Goal: Communication & Community: Answer question/provide support

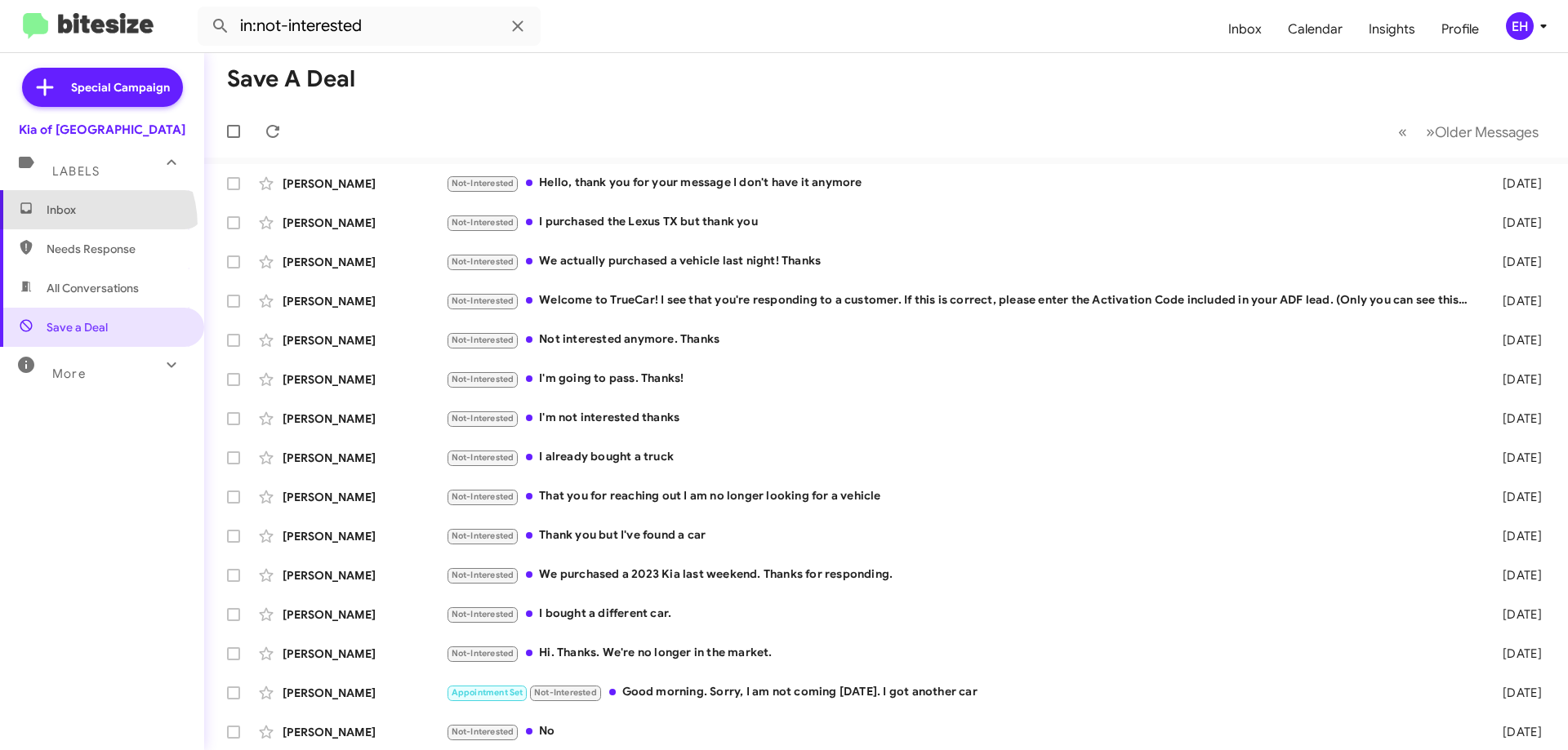
click at [76, 226] on span "Inbox" at bounding box center [102, 209] width 204 height 39
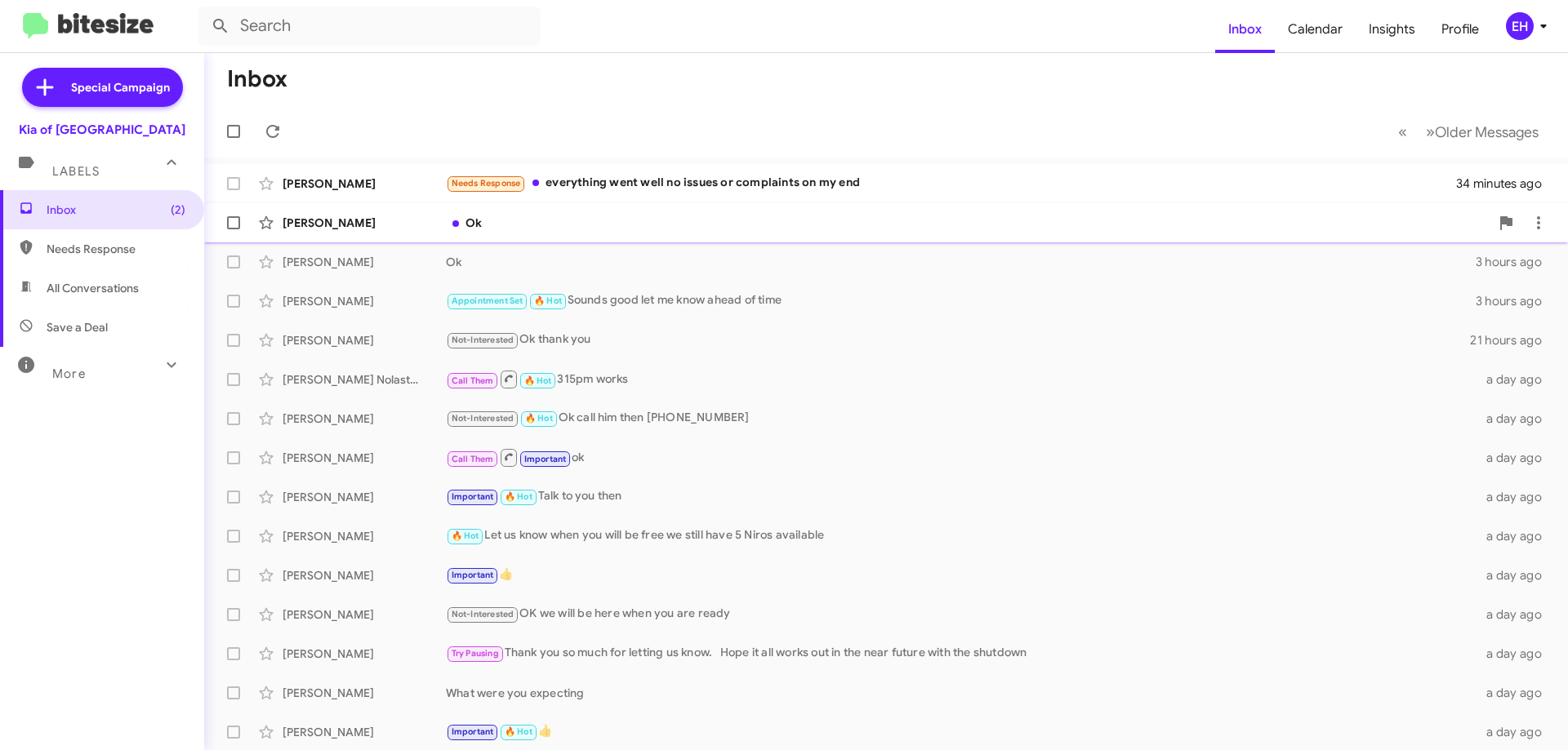
click at [569, 232] on div "[PERSON_NAME] Ok 39 minutes ago" at bounding box center [887, 222] width 1338 height 32
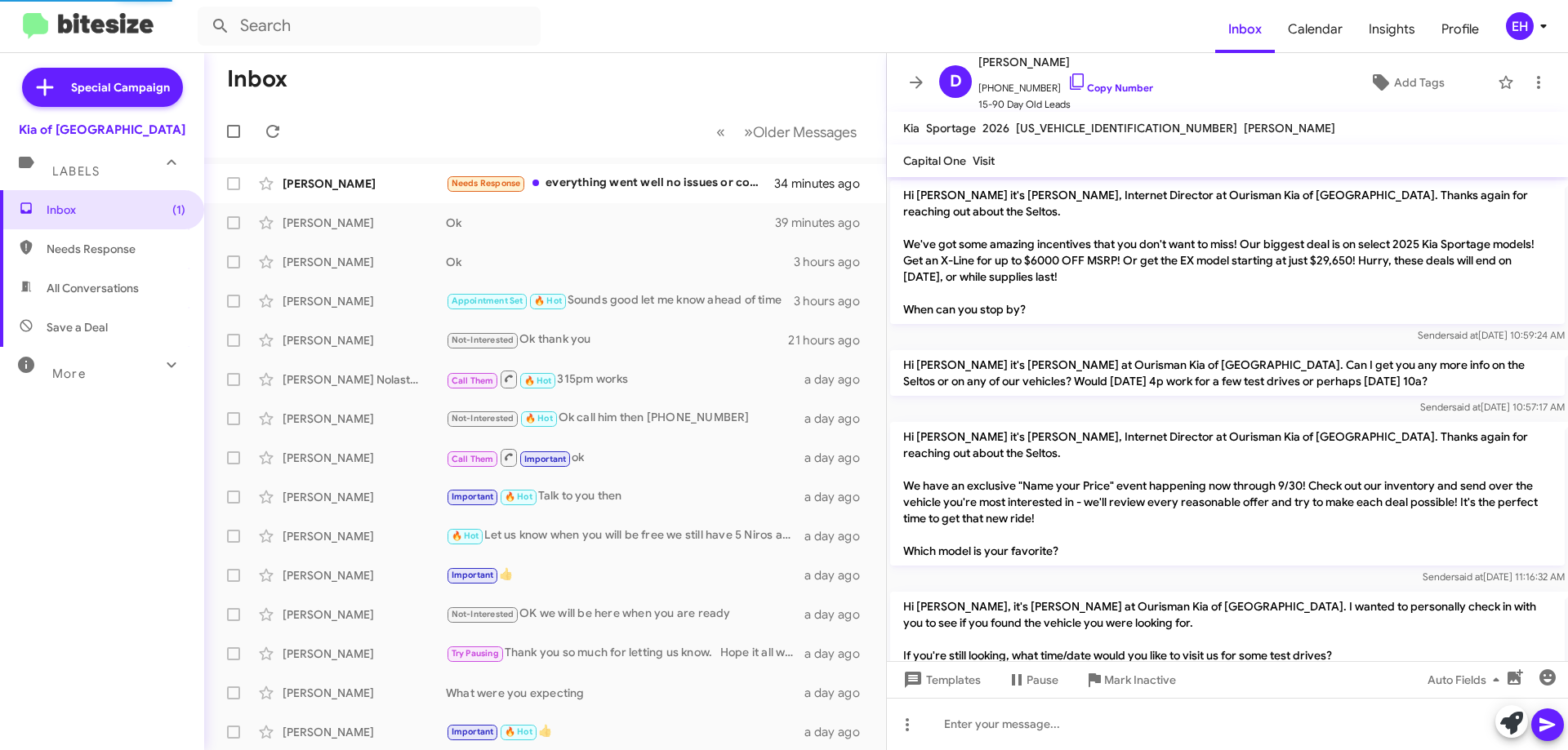
scroll to position [1167, 0]
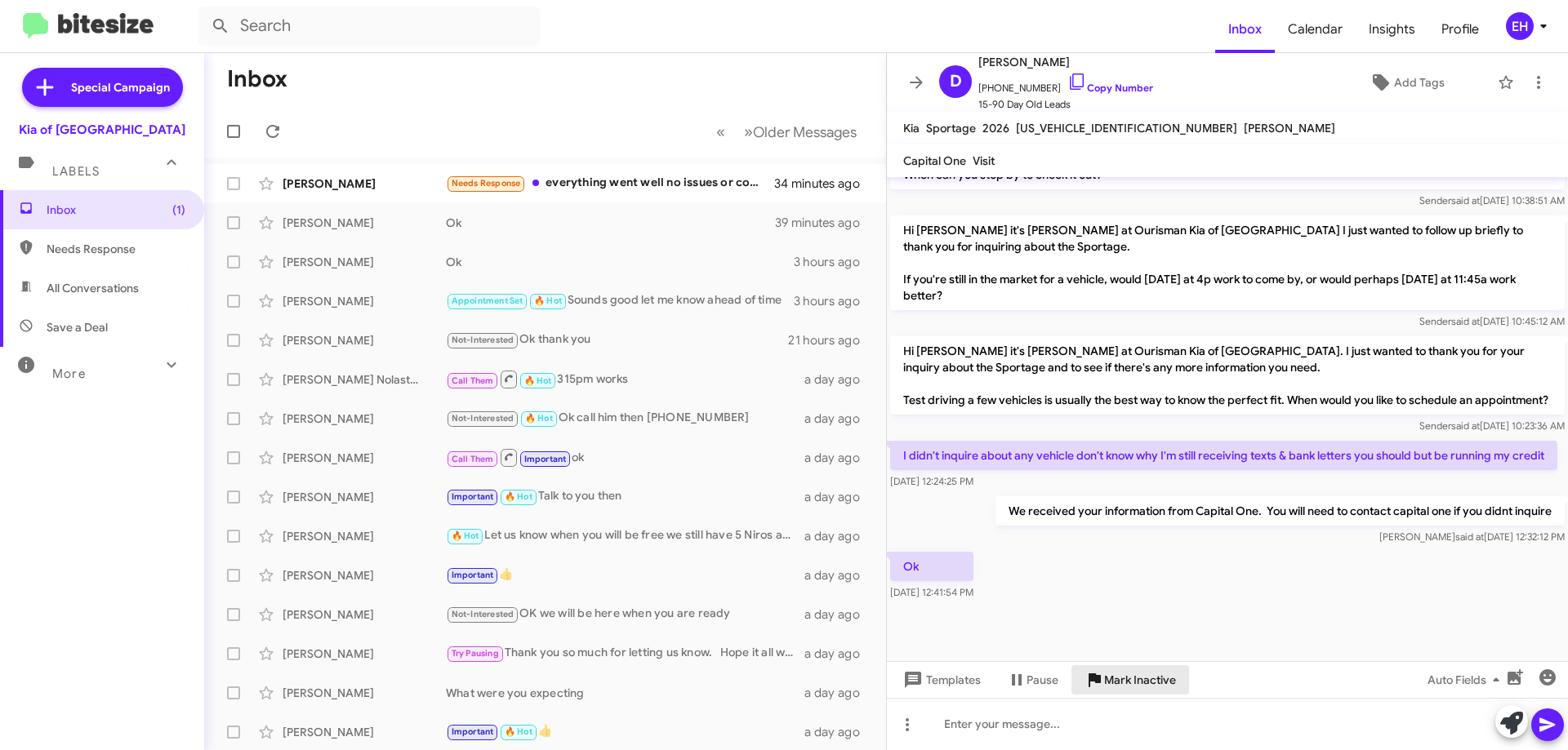
click at [1147, 682] on span "Mark Inactive" at bounding box center [1139, 679] width 72 height 30
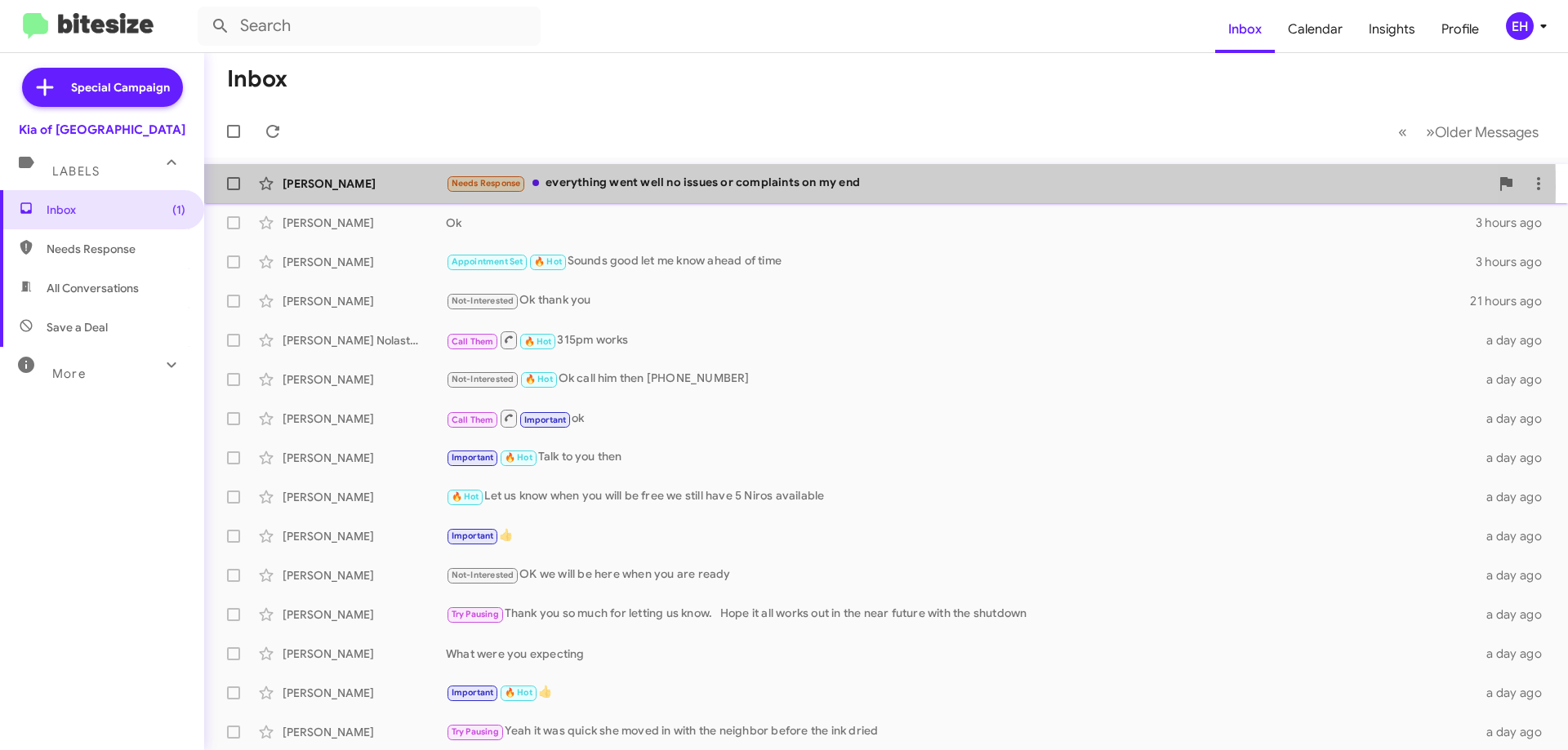
click at [697, 187] on div "Needs Response everything went well no issues or complaints on my end" at bounding box center [968, 183] width 1044 height 19
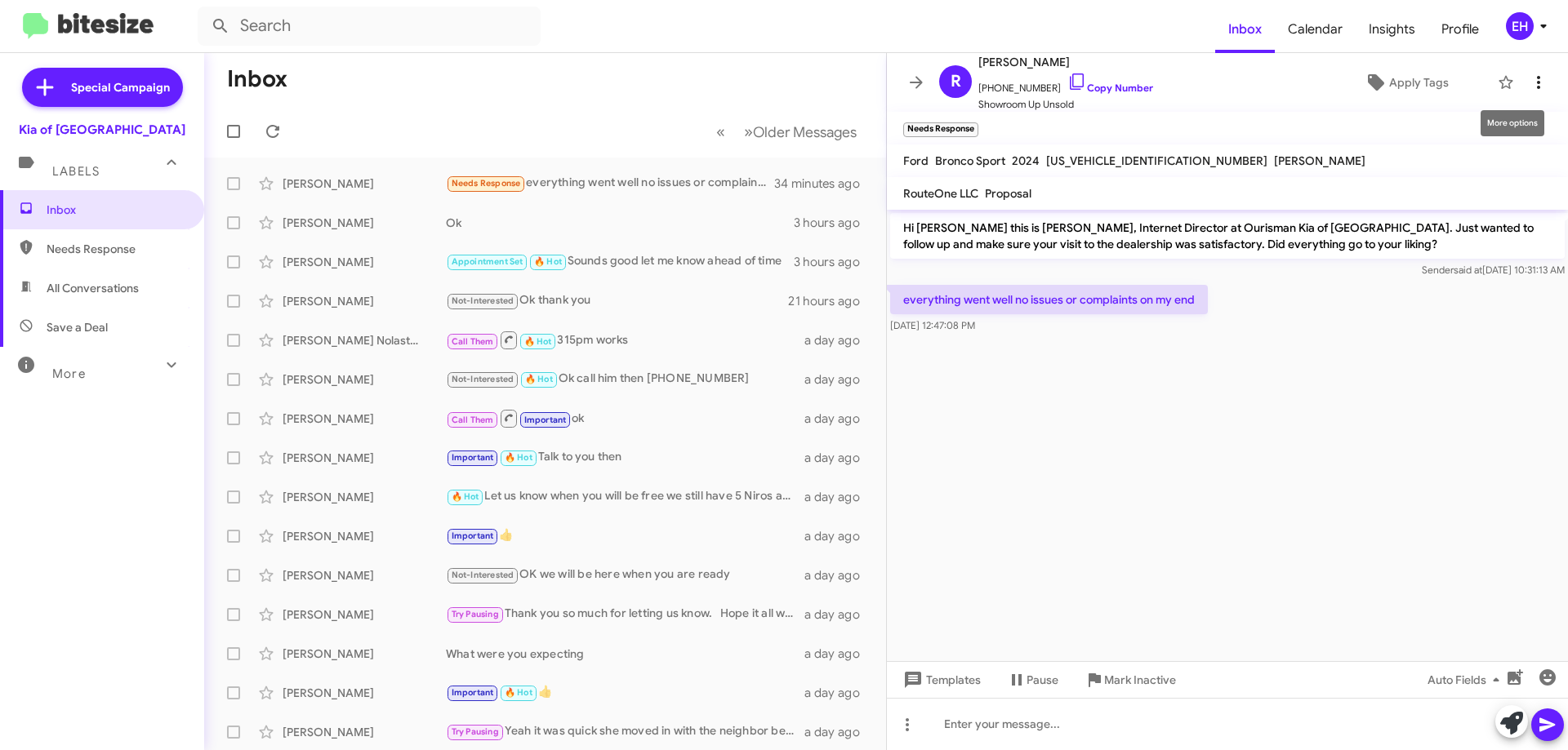
click at [1529, 75] on icon at bounding box center [1538, 82] width 20 height 20
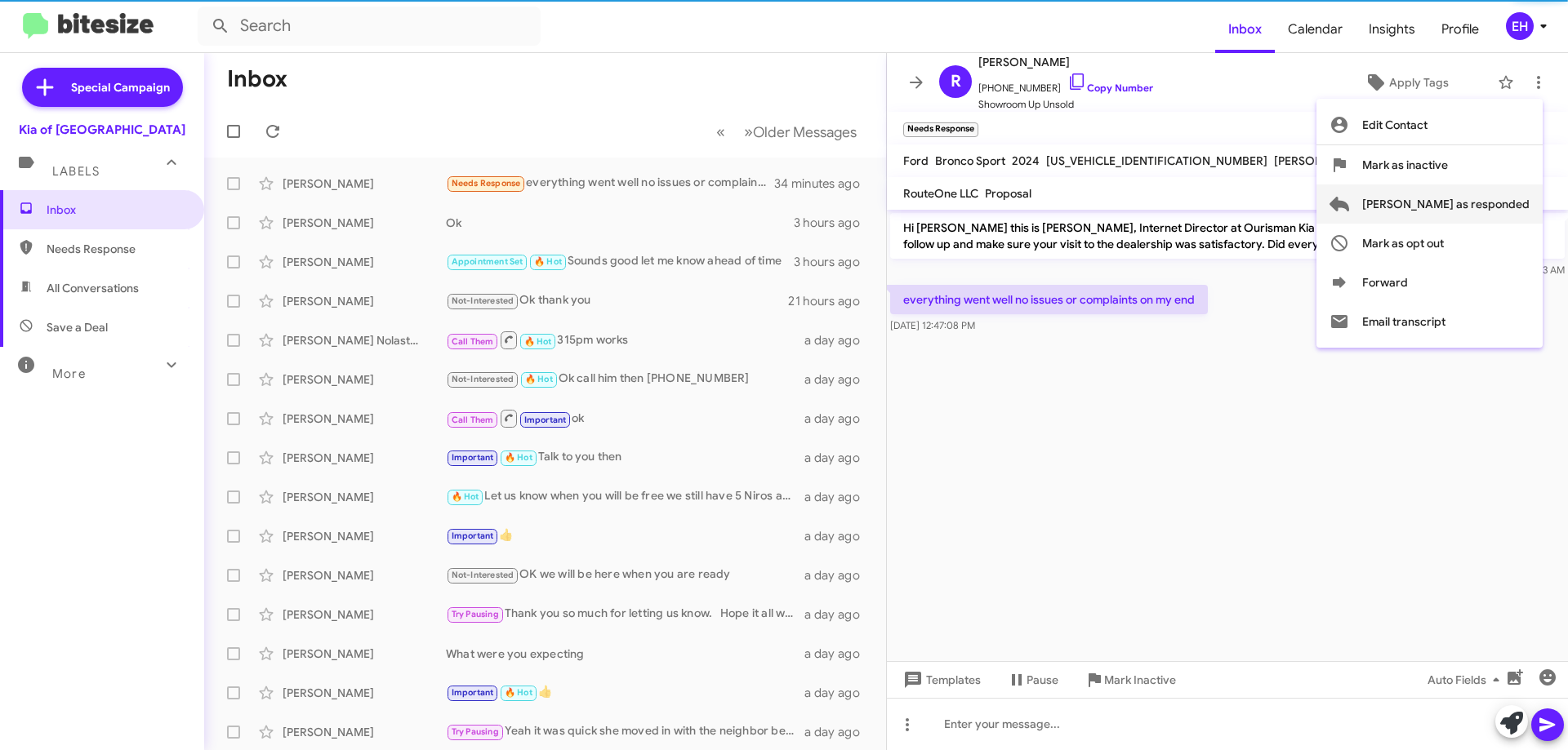
click at [1484, 219] on span "[PERSON_NAME] as responded" at bounding box center [1445, 203] width 167 height 39
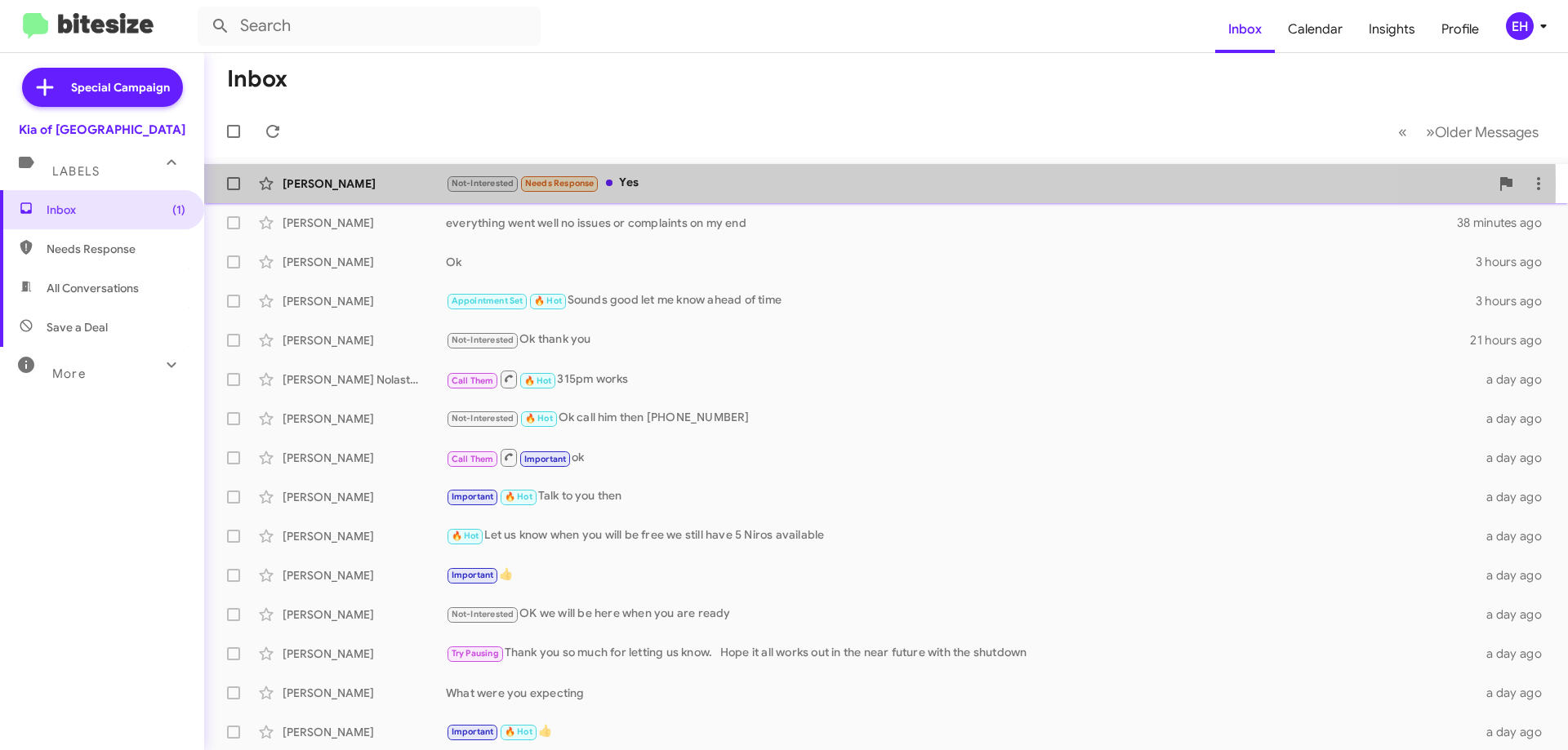
click at [647, 185] on div "Not-Interested Needs Response Yes" at bounding box center [968, 183] width 1044 height 19
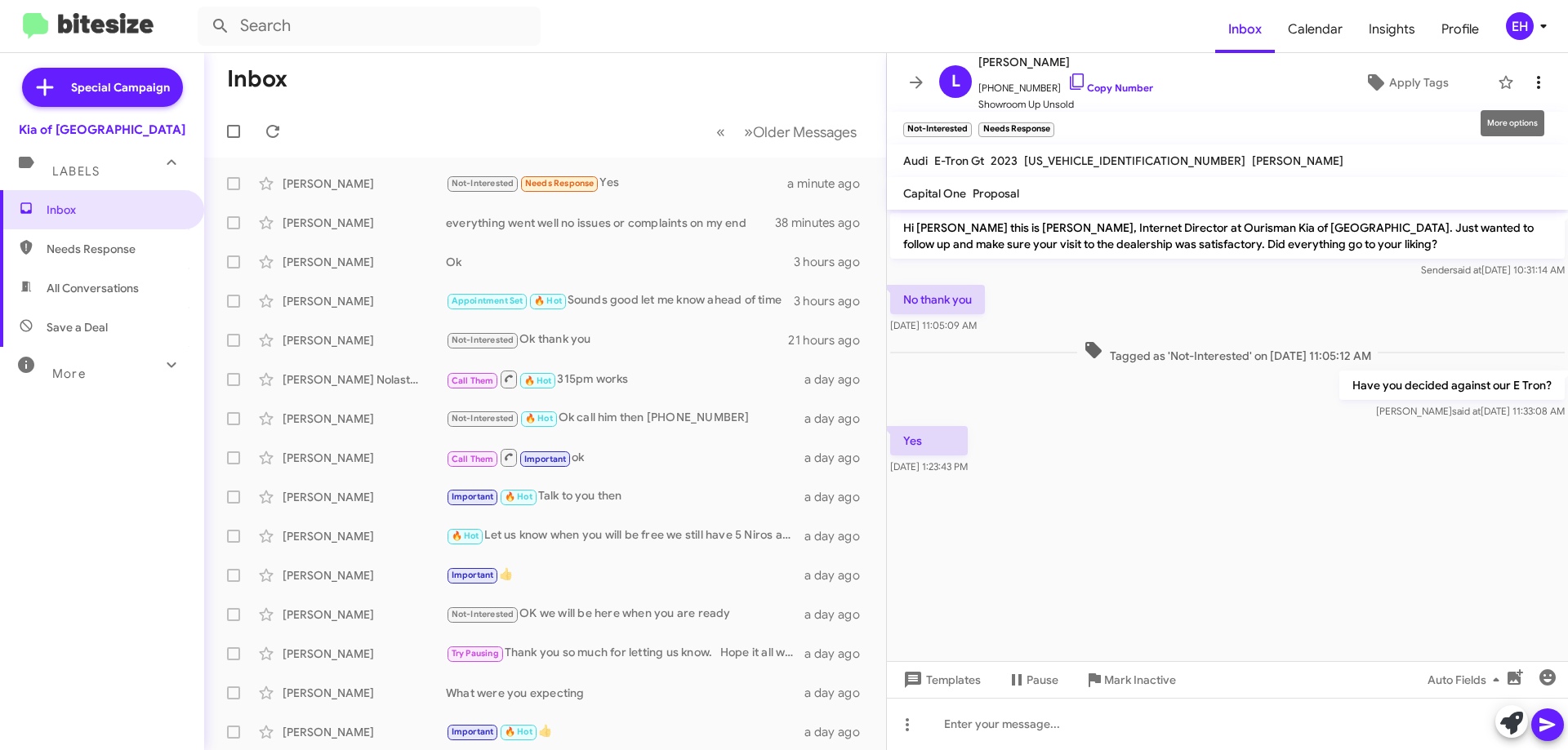
click at [1525, 94] on button at bounding box center [1538, 82] width 32 height 32
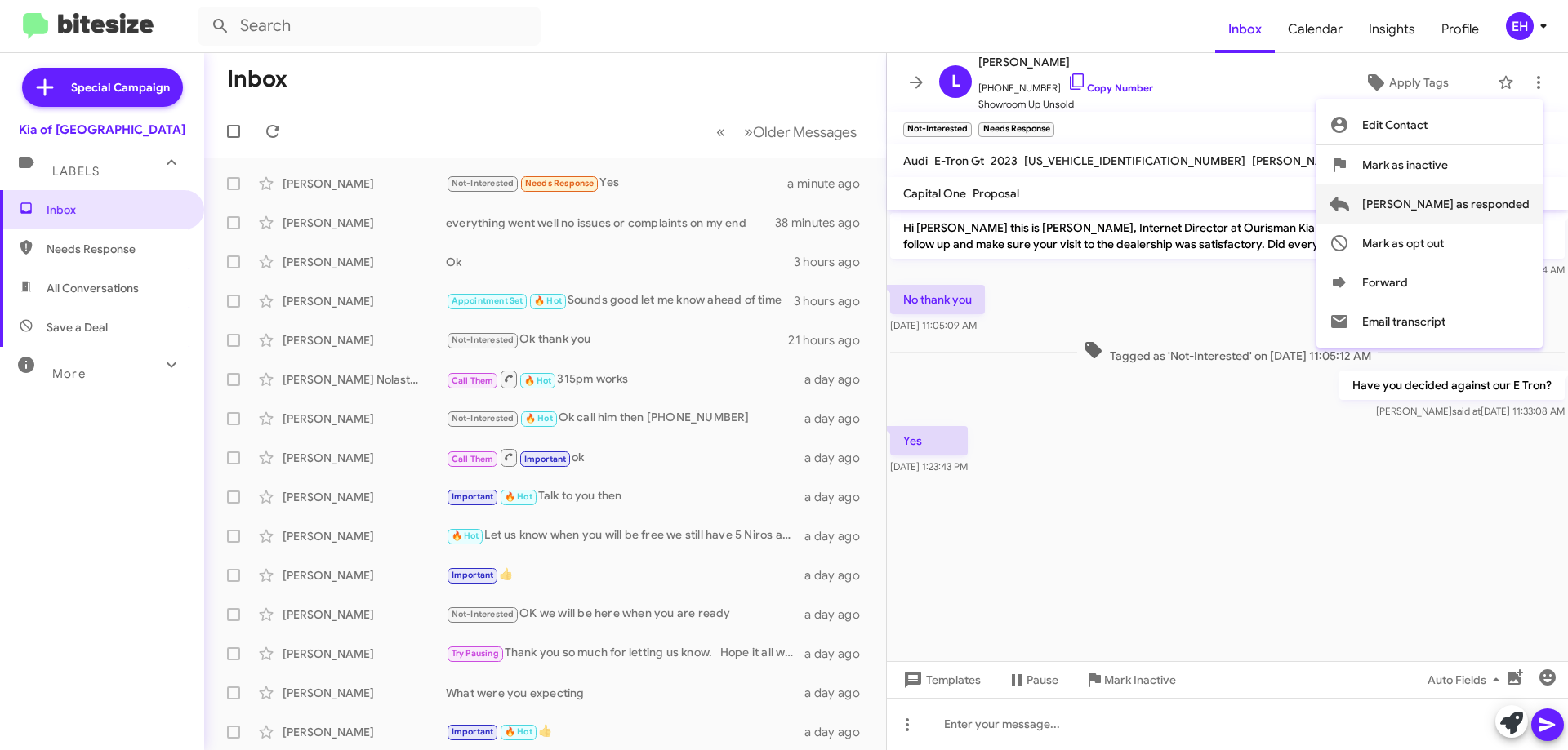
click at [1480, 201] on span "[PERSON_NAME] as responded" at bounding box center [1445, 203] width 167 height 39
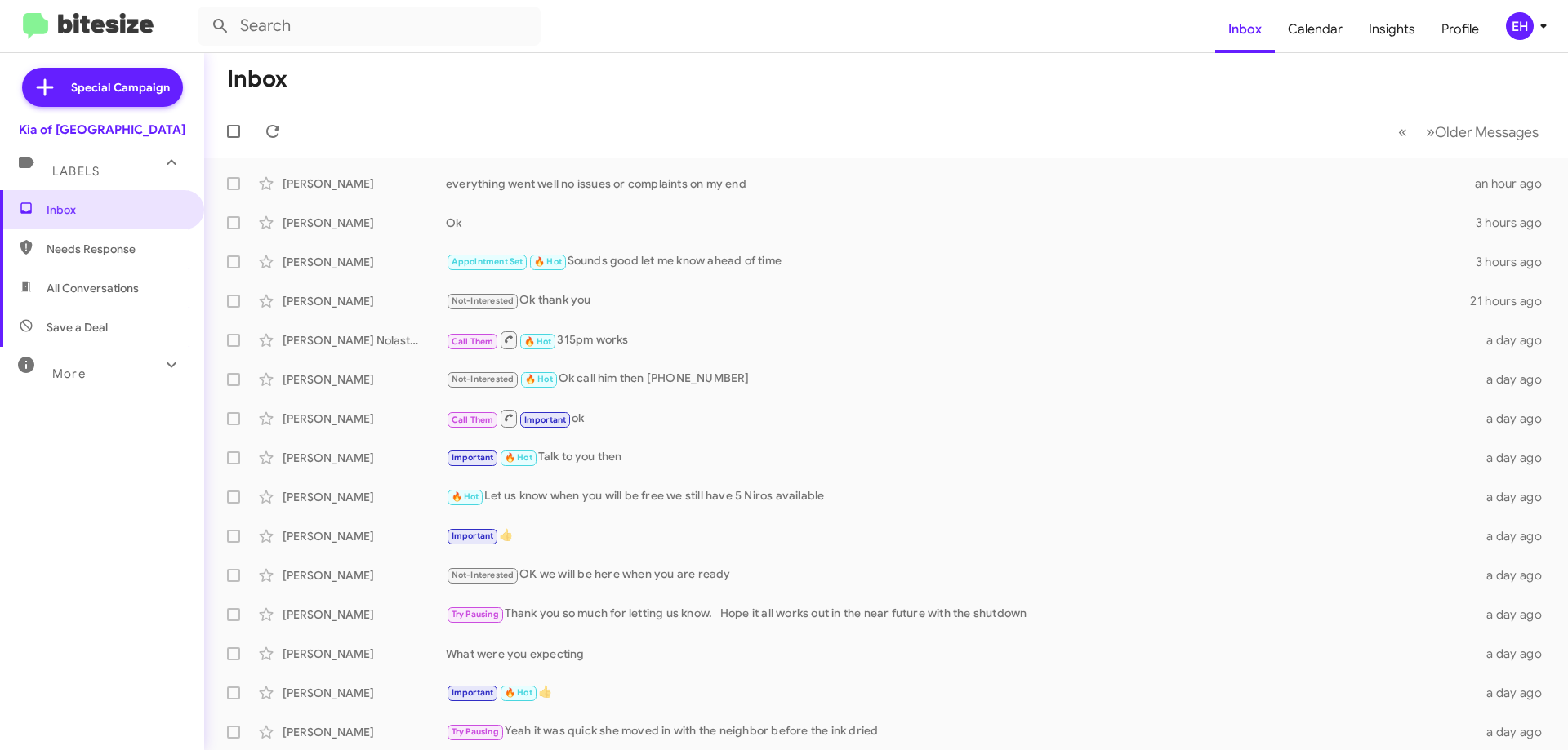
click at [61, 245] on span "Needs Response" at bounding box center [115, 248] width 138 height 16
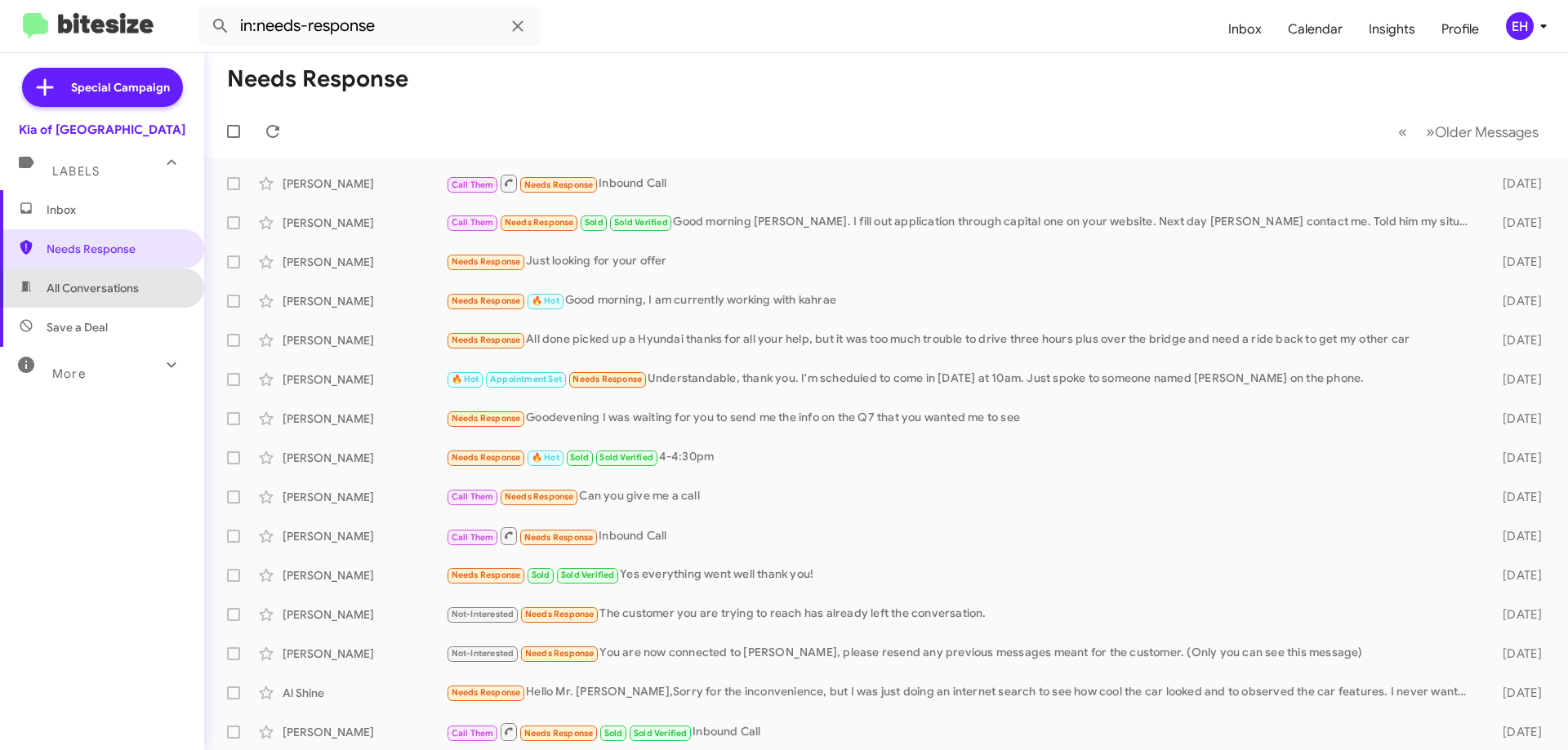
click at [109, 289] on span "All Conversations" at bounding box center [93, 288] width 93 height 16
type input "in:all-conversations"
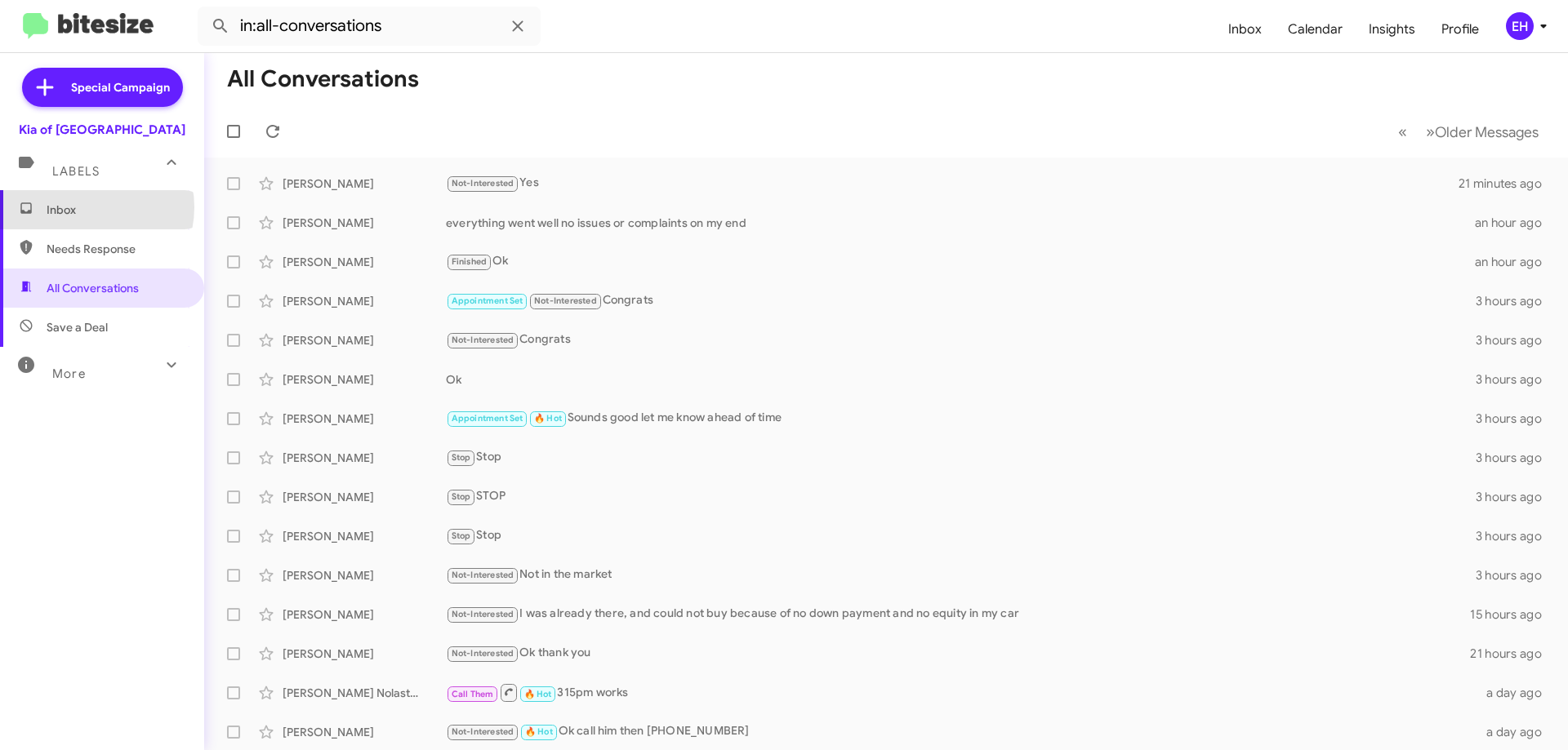
click at [87, 207] on span "Inbox" at bounding box center [115, 209] width 138 height 16
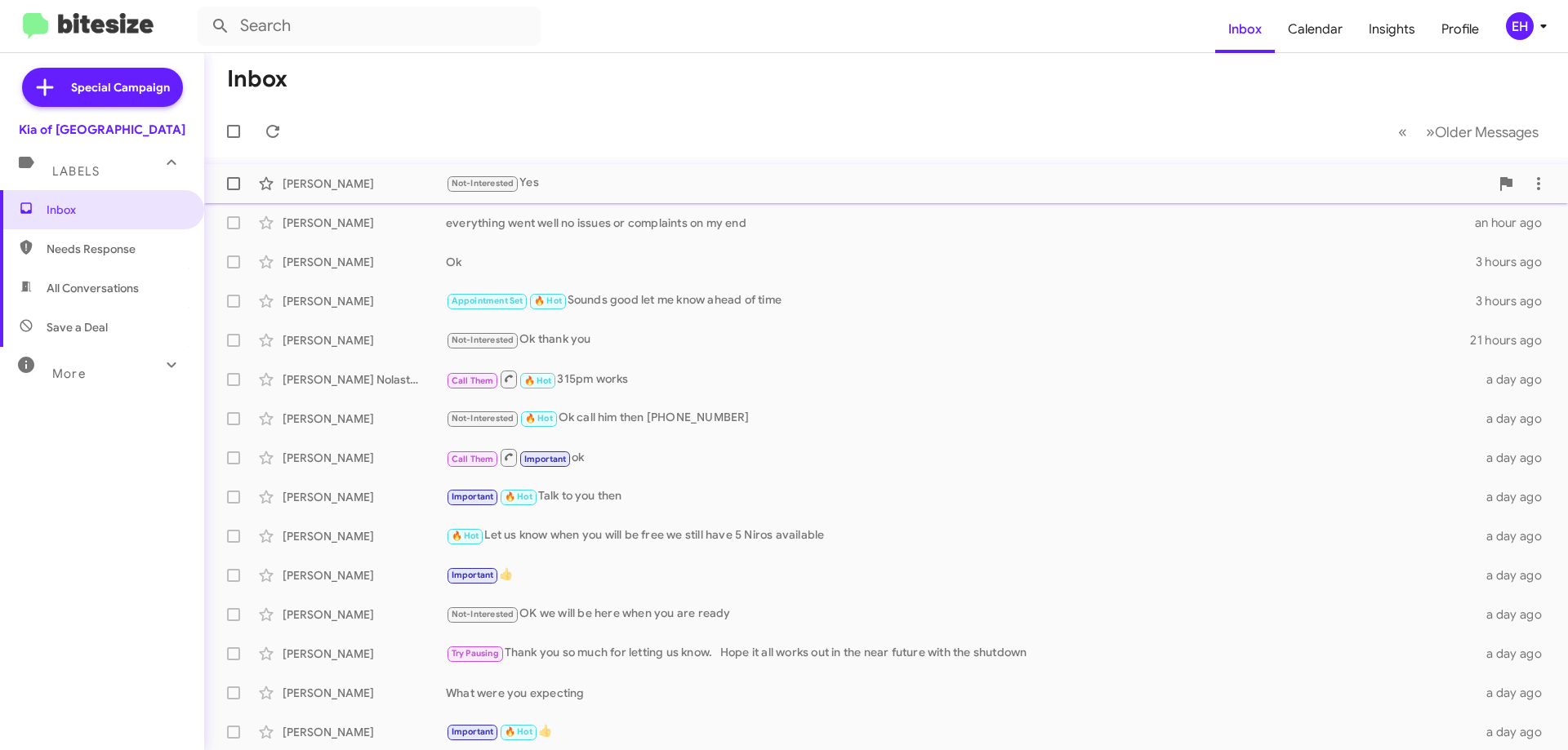
click at [533, 178] on div "Not-Interested Yes" at bounding box center [968, 183] width 1044 height 19
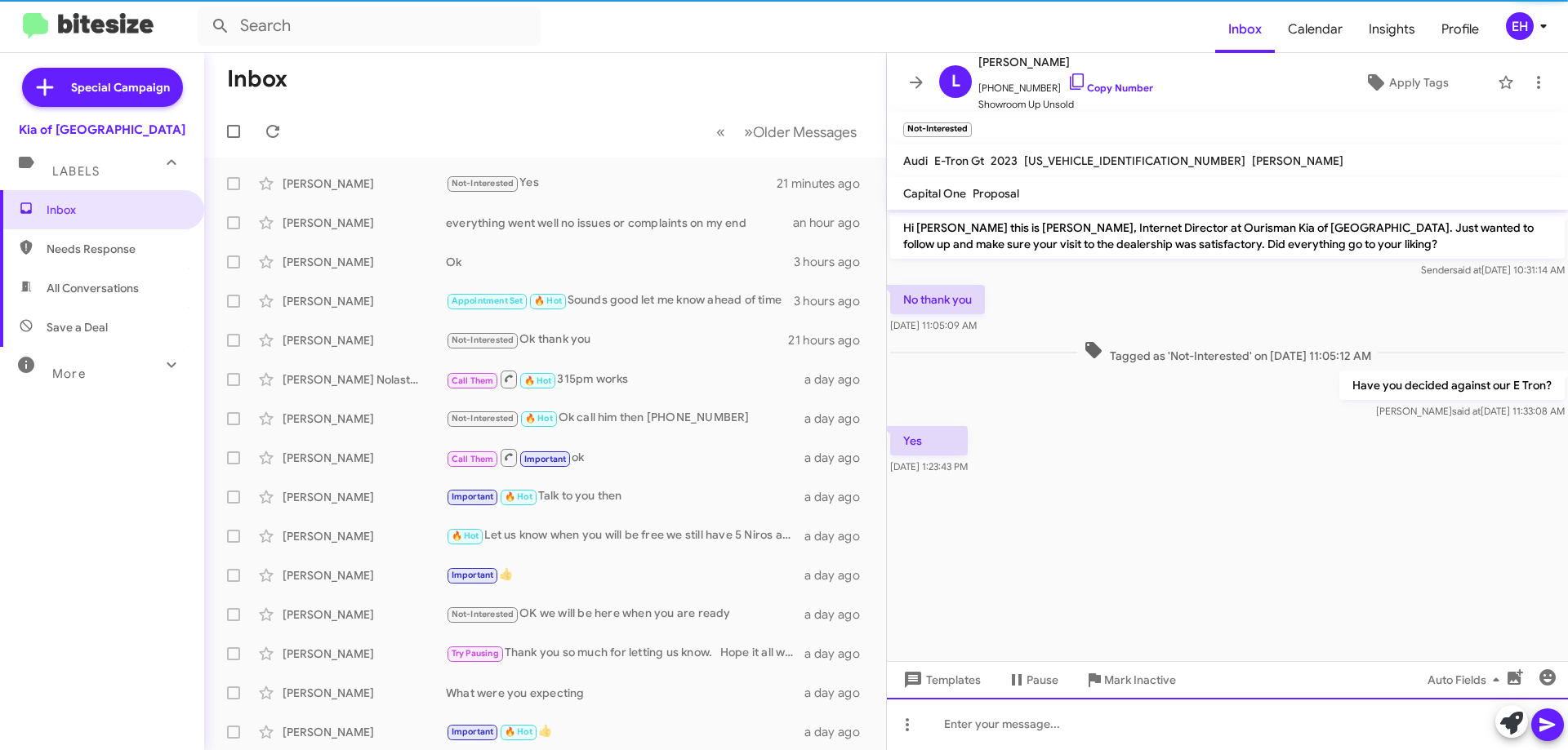
click at [1048, 724] on div at bounding box center [1227, 724] width 681 height 52
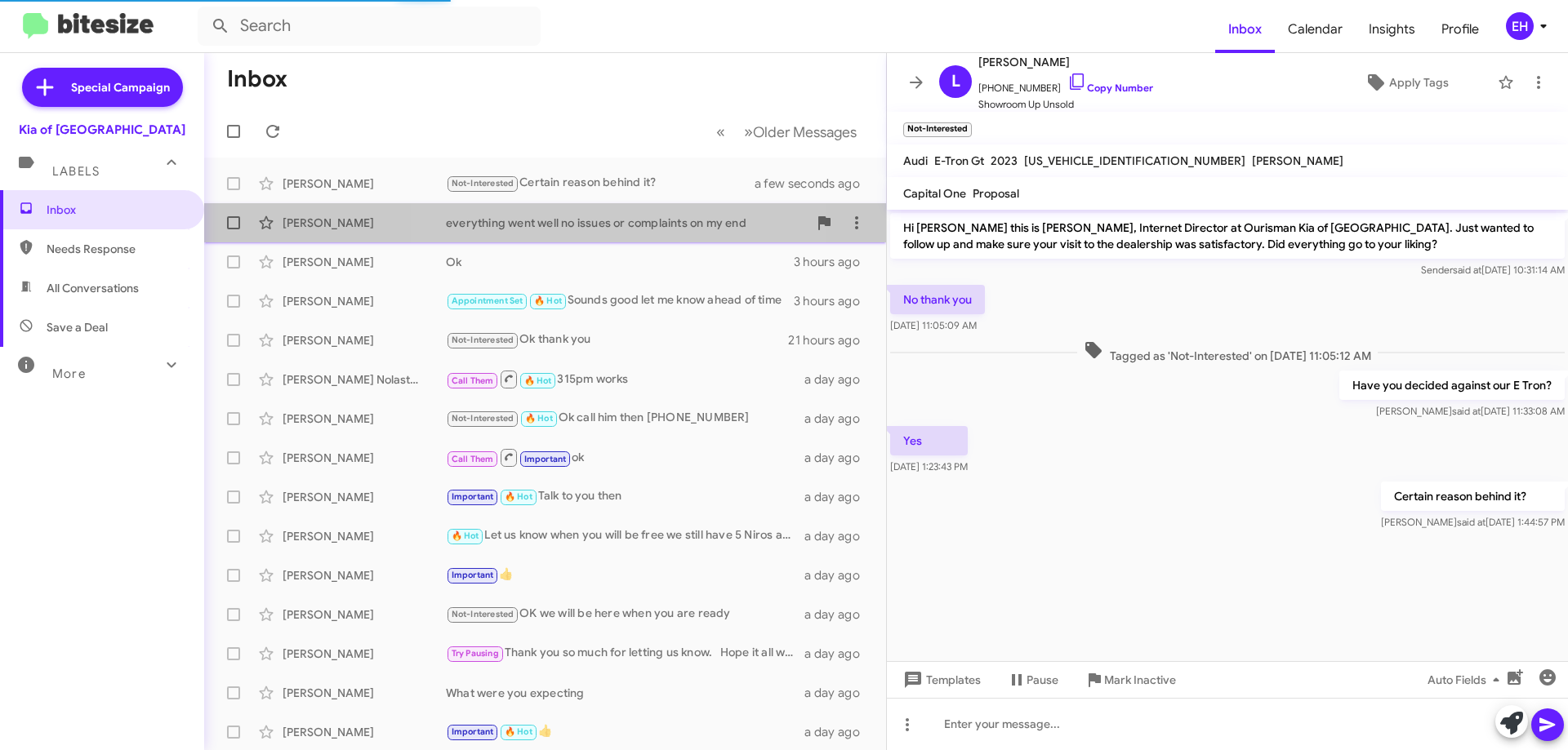
click at [551, 233] on div "[PERSON_NAME] everything went well no issues or complaints on my end an hour ago" at bounding box center [545, 222] width 656 height 32
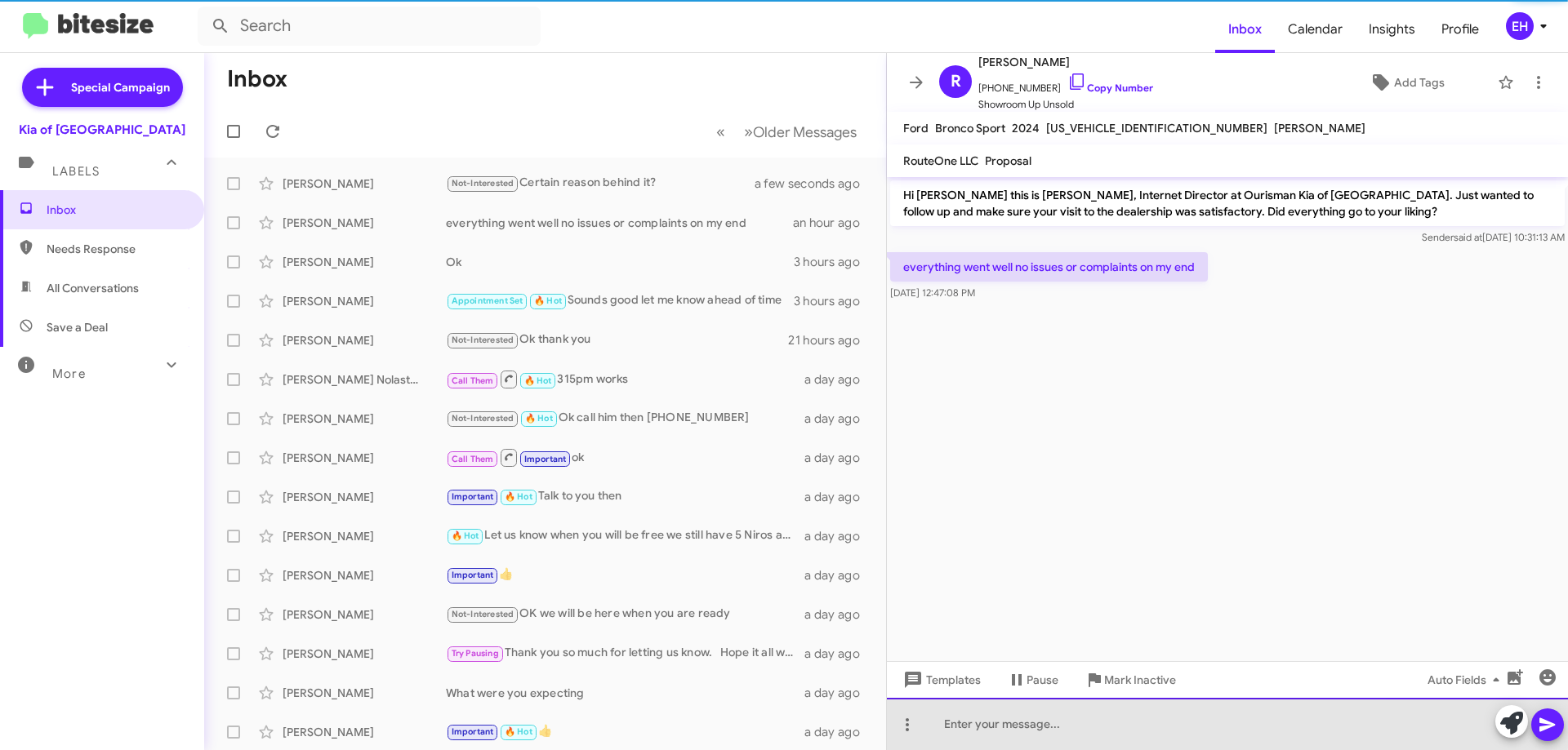
click at [1062, 710] on div at bounding box center [1227, 724] width 681 height 52
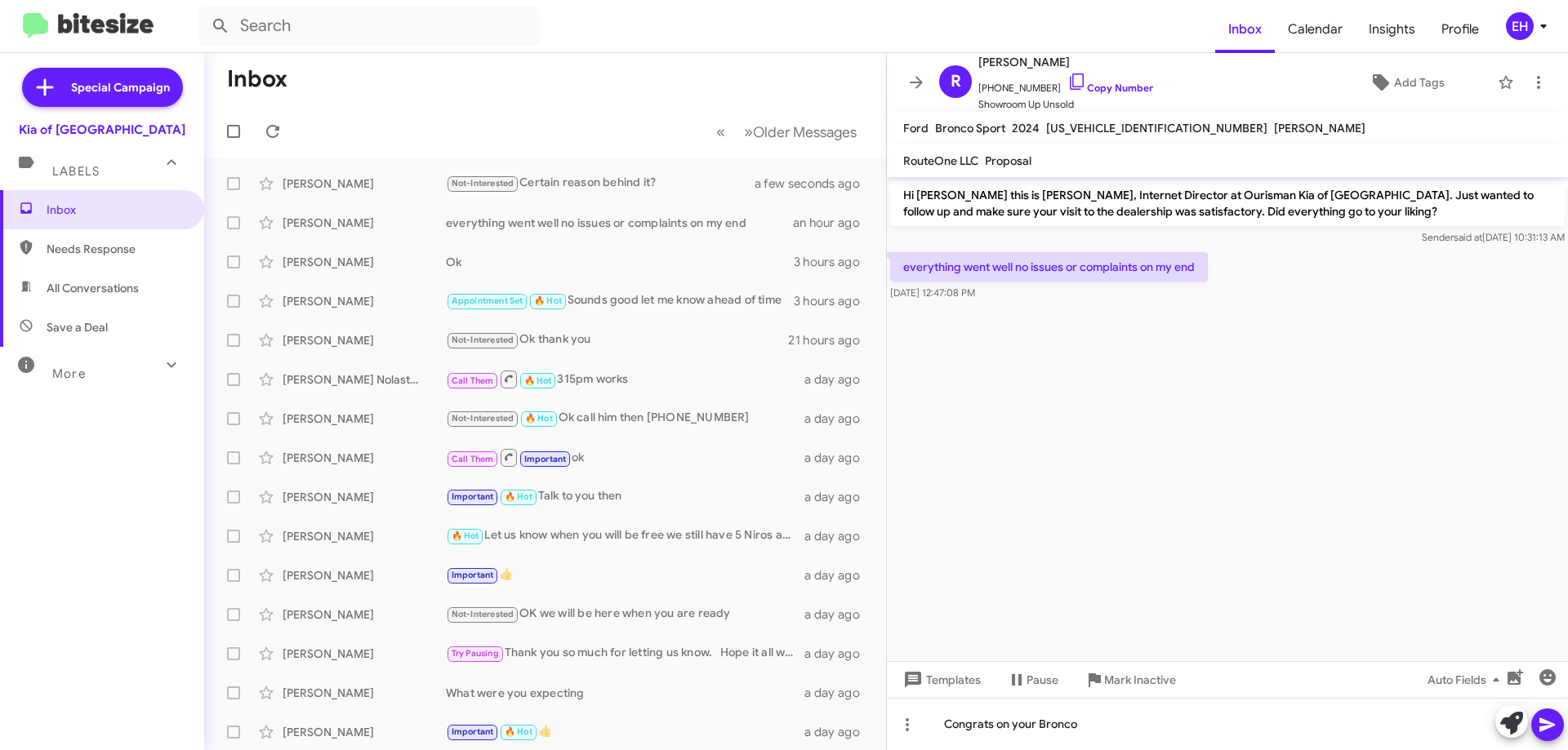
click at [1553, 719] on icon at bounding box center [1547, 725] width 20 height 20
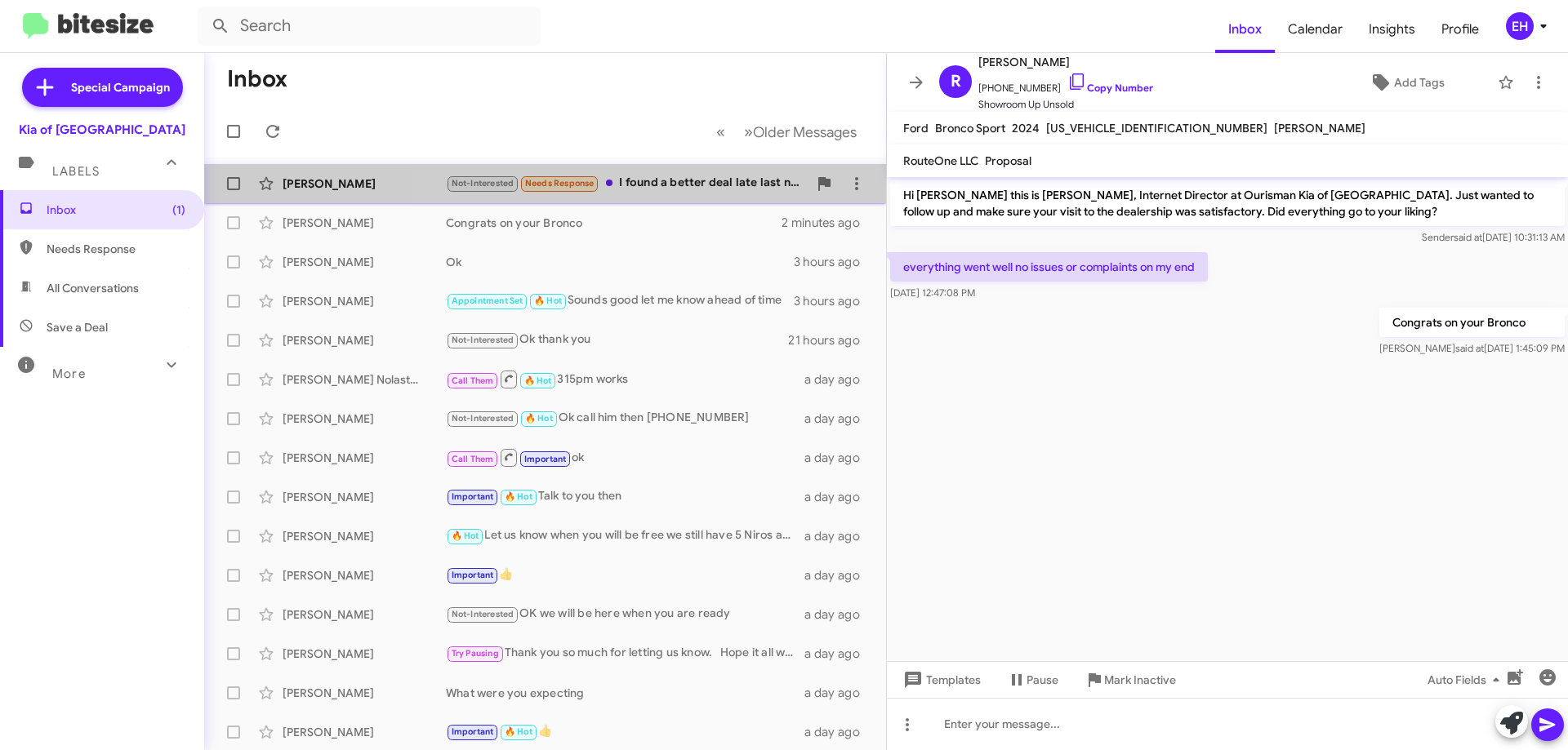
click at [684, 181] on div "Not-Interested Needs Response I found a better deal late last night. I apologiz…" at bounding box center [626, 183] width 362 height 19
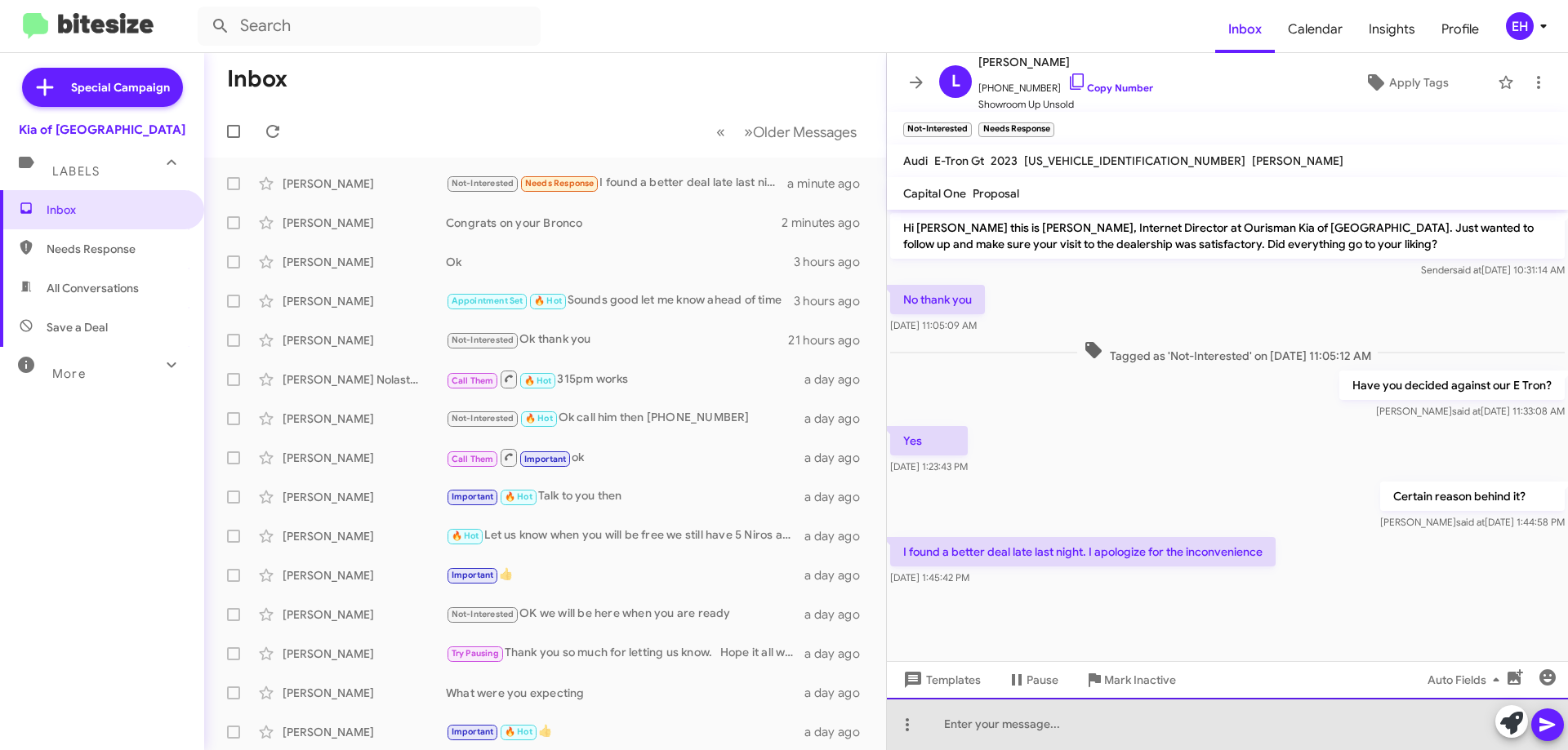
click at [1139, 724] on div at bounding box center [1227, 724] width 681 height 52
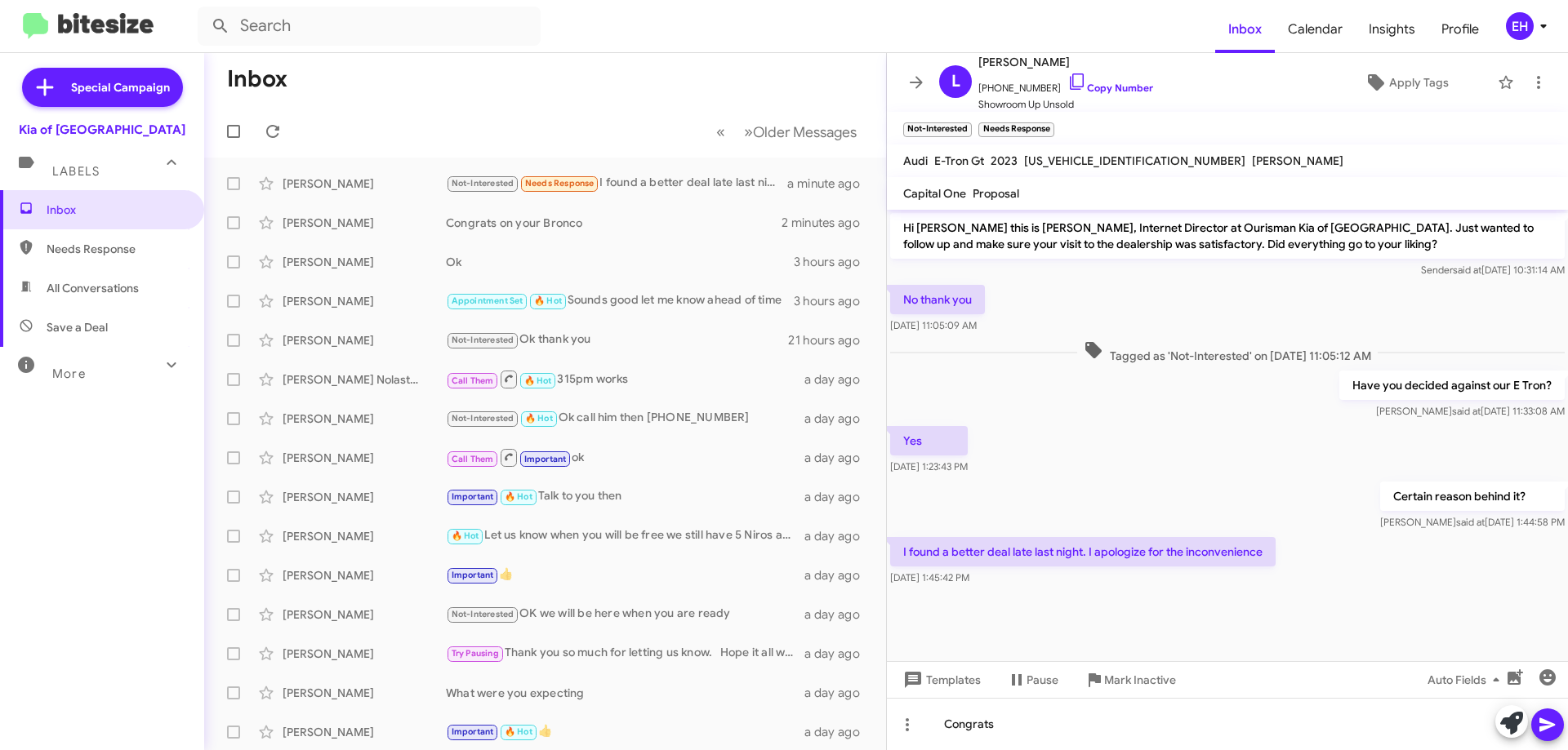
drag, startPoint x: 1550, startPoint y: 729, endPoint x: 1537, endPoint y: 561, distance: 168.5
click at [1550, 730] on icon at bounding box center [1547, 725] width 20 height 20
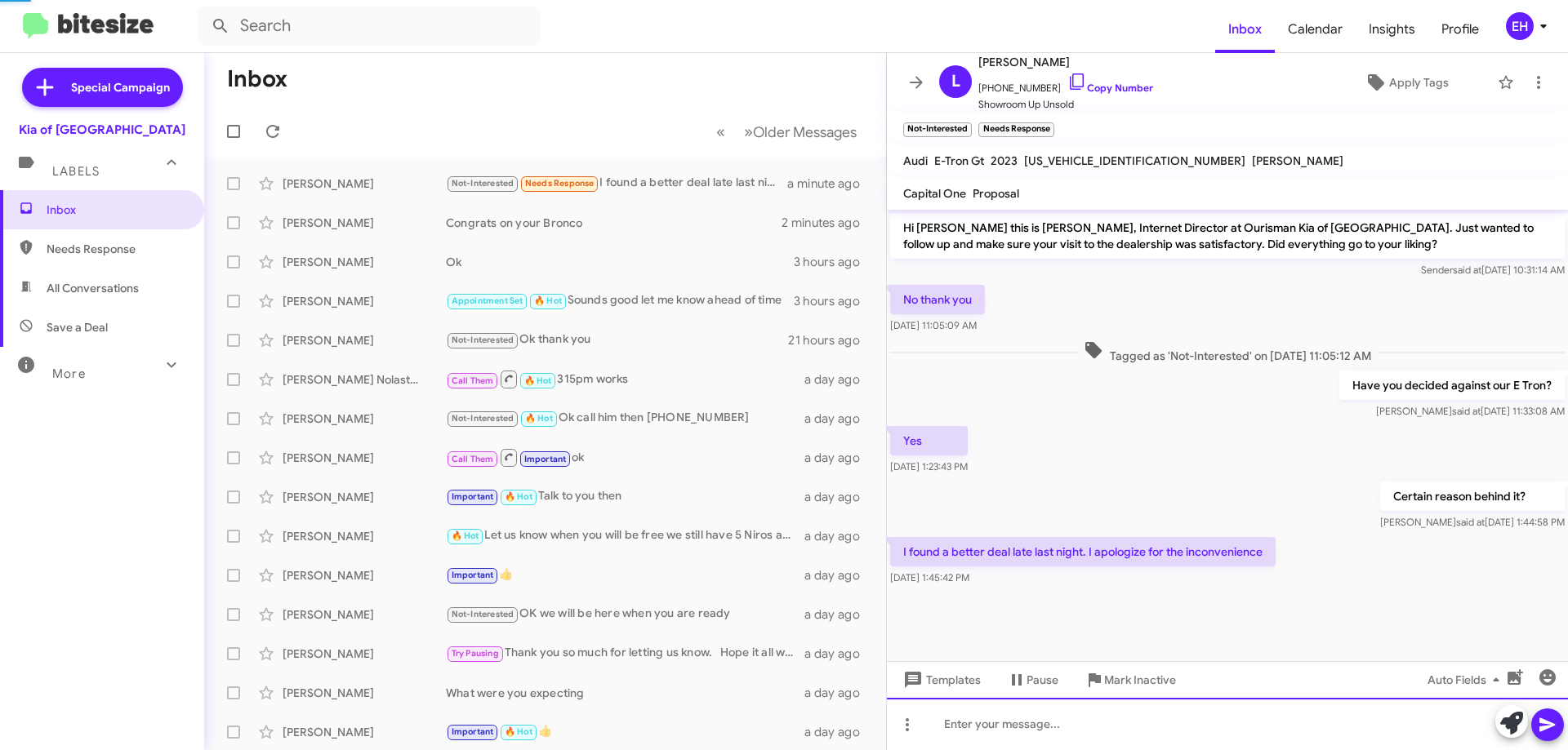
scroll to position [16, 0]
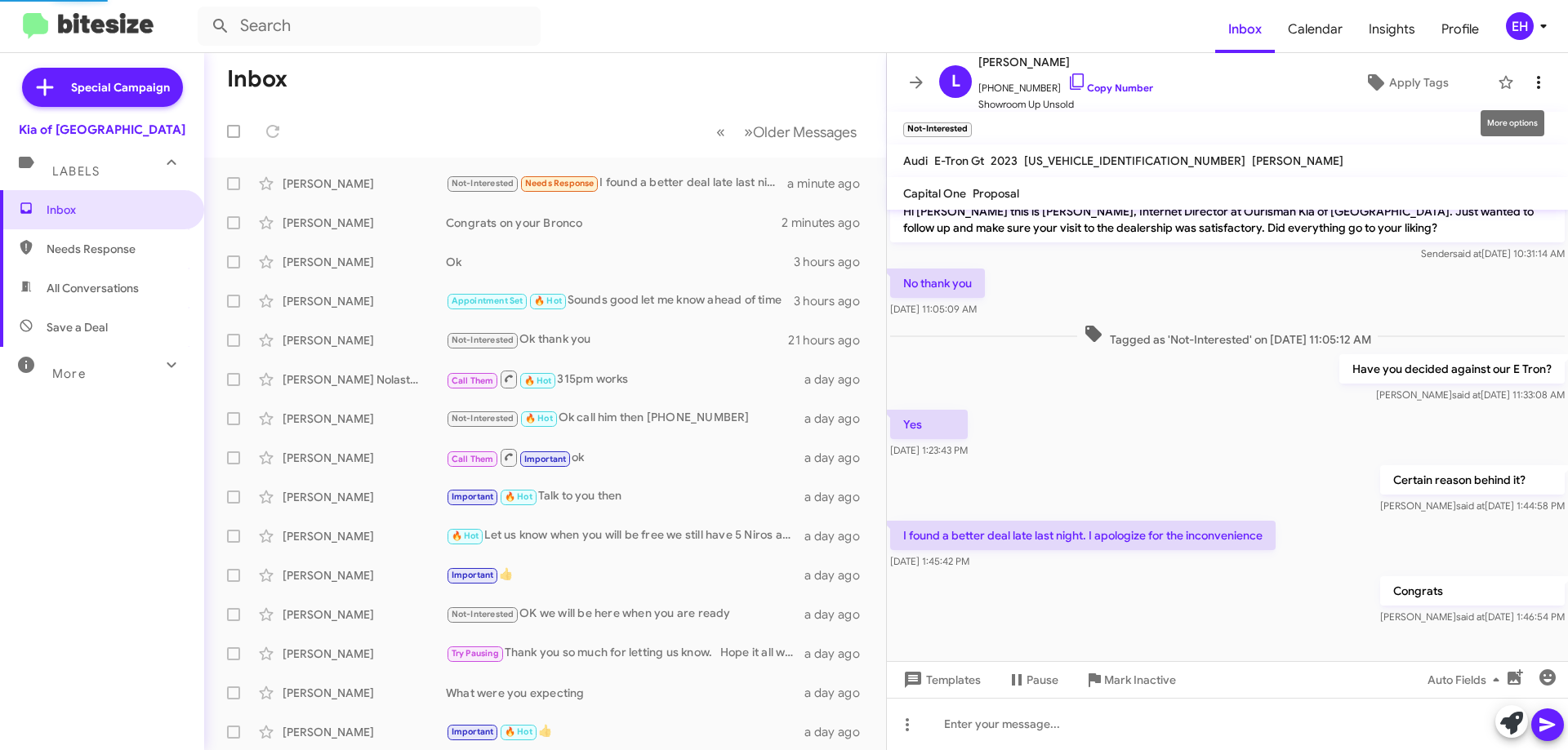
click at [1529, 88] on icon at bounding box center [1538, 82] width 20 height 20
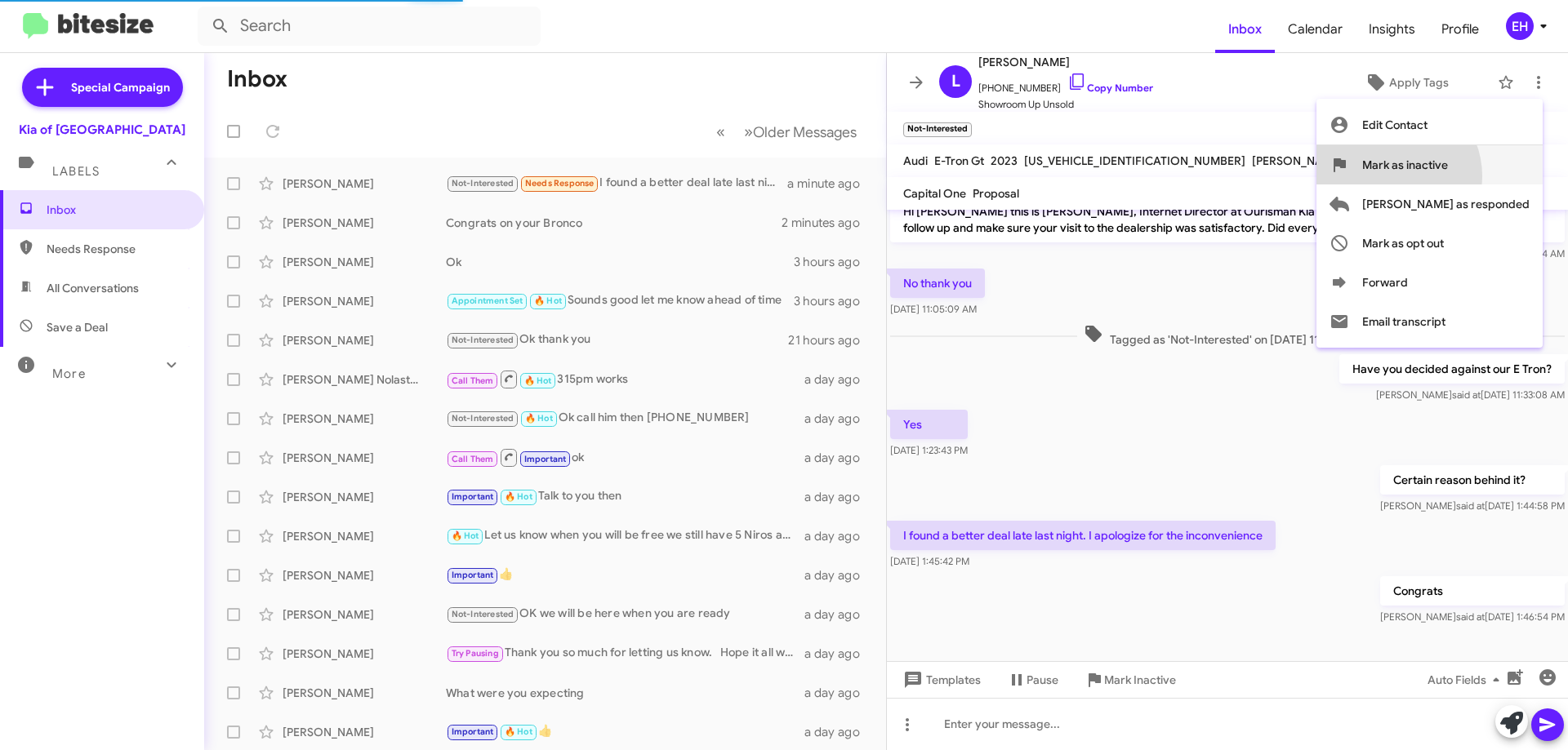
click at [1448, 177] on span "Mark as inactive" at bounding box center [1405, 164] width 86 height 39
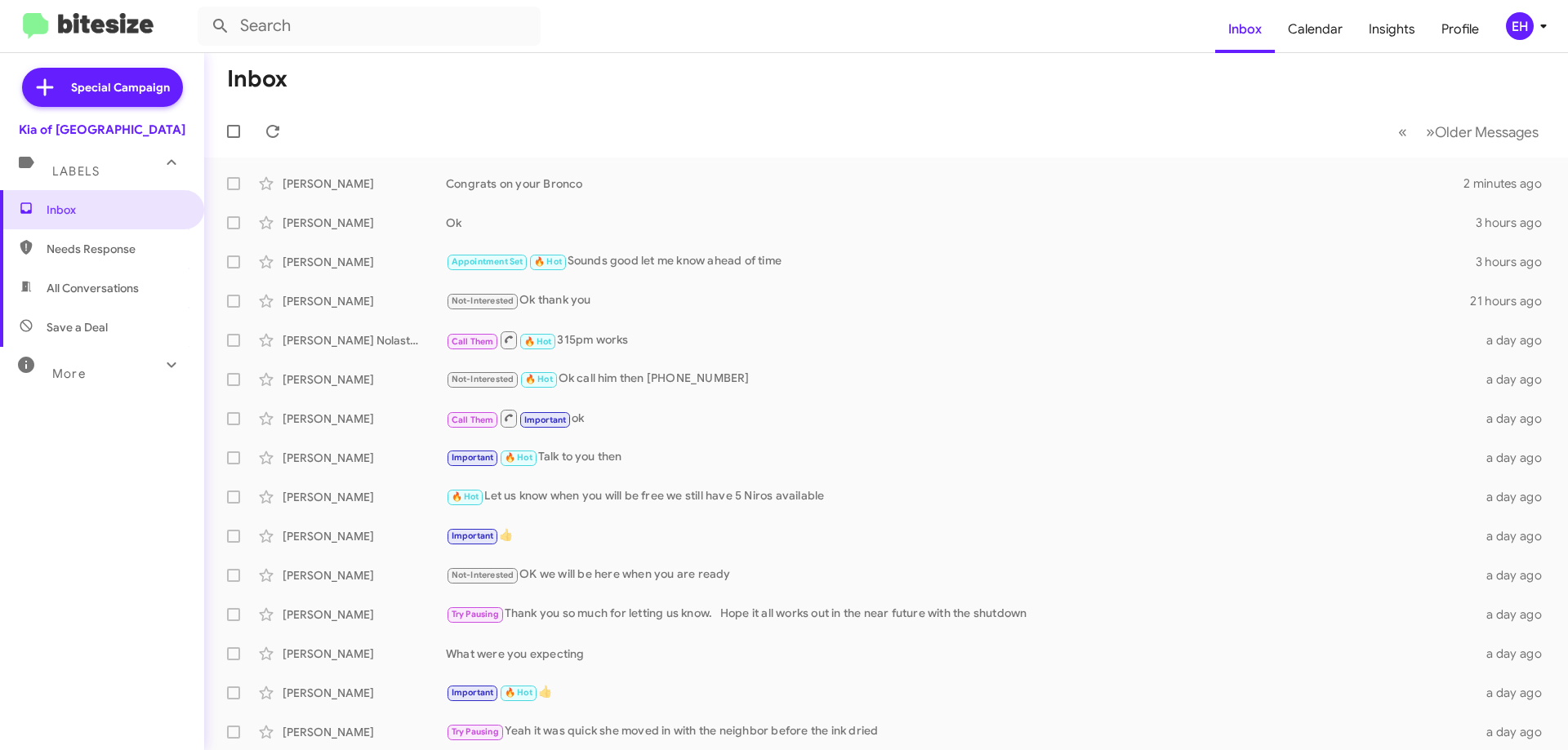
click at [95, 249] on span "Needs Response" at bounding box center [115, 248] width 138 height 16
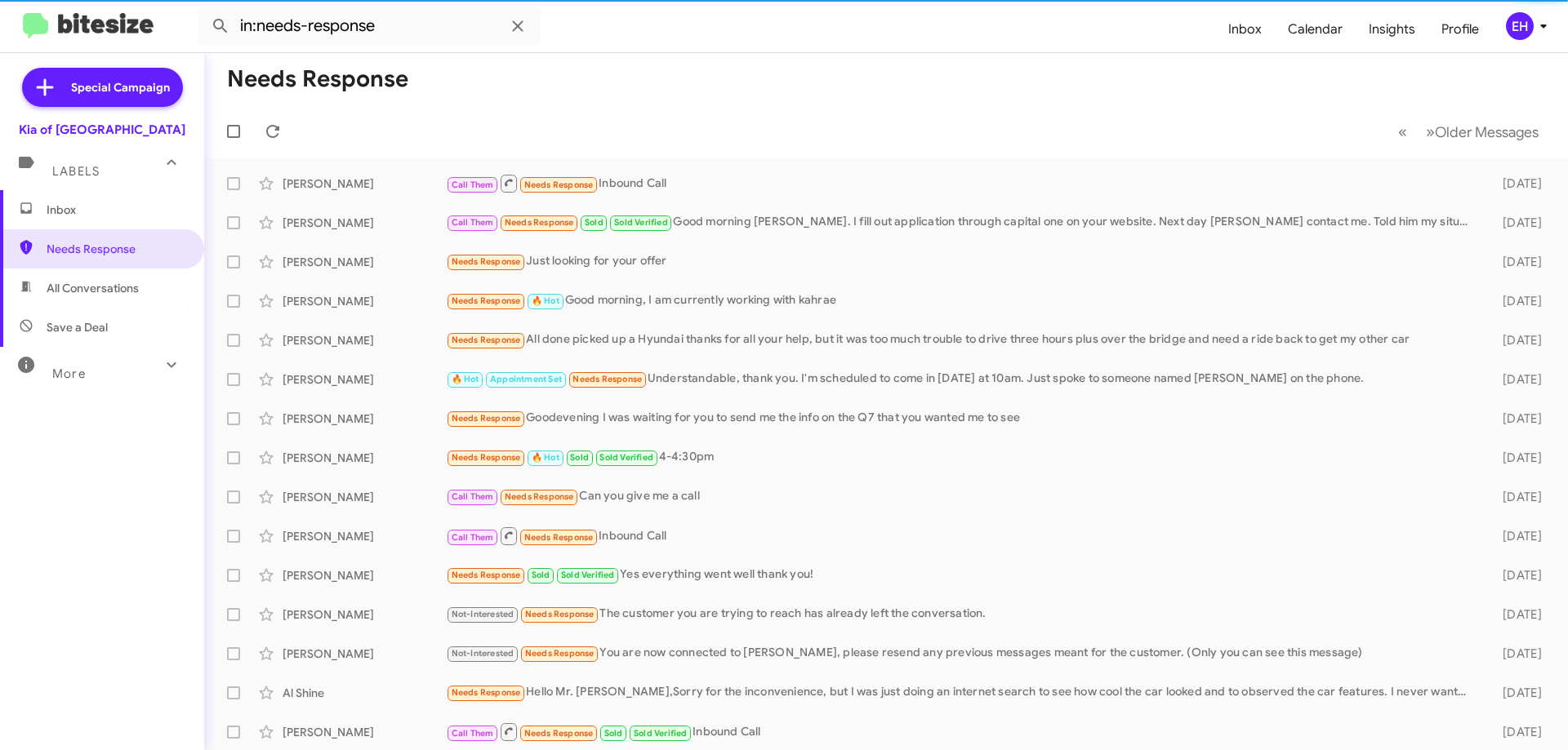
click at [75, 287] on span "All Conversations" at bounding box center [93, 288] width 93 height 16
type input "in:all-conversations"
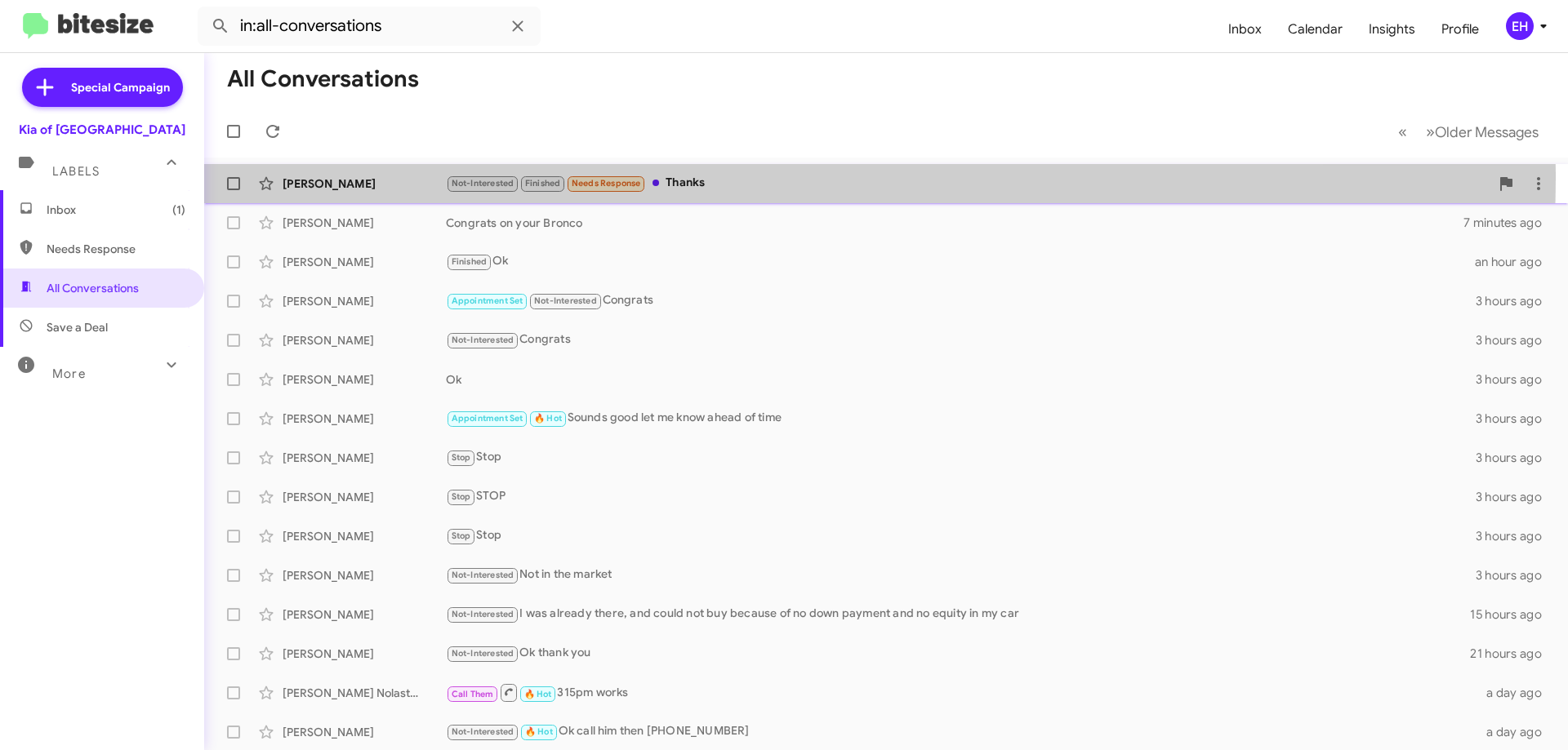
click at [707, 180] on div "Not-Interested Finished Needs Response Thanks" at bounding box center [968, 183] width 1044 height 19
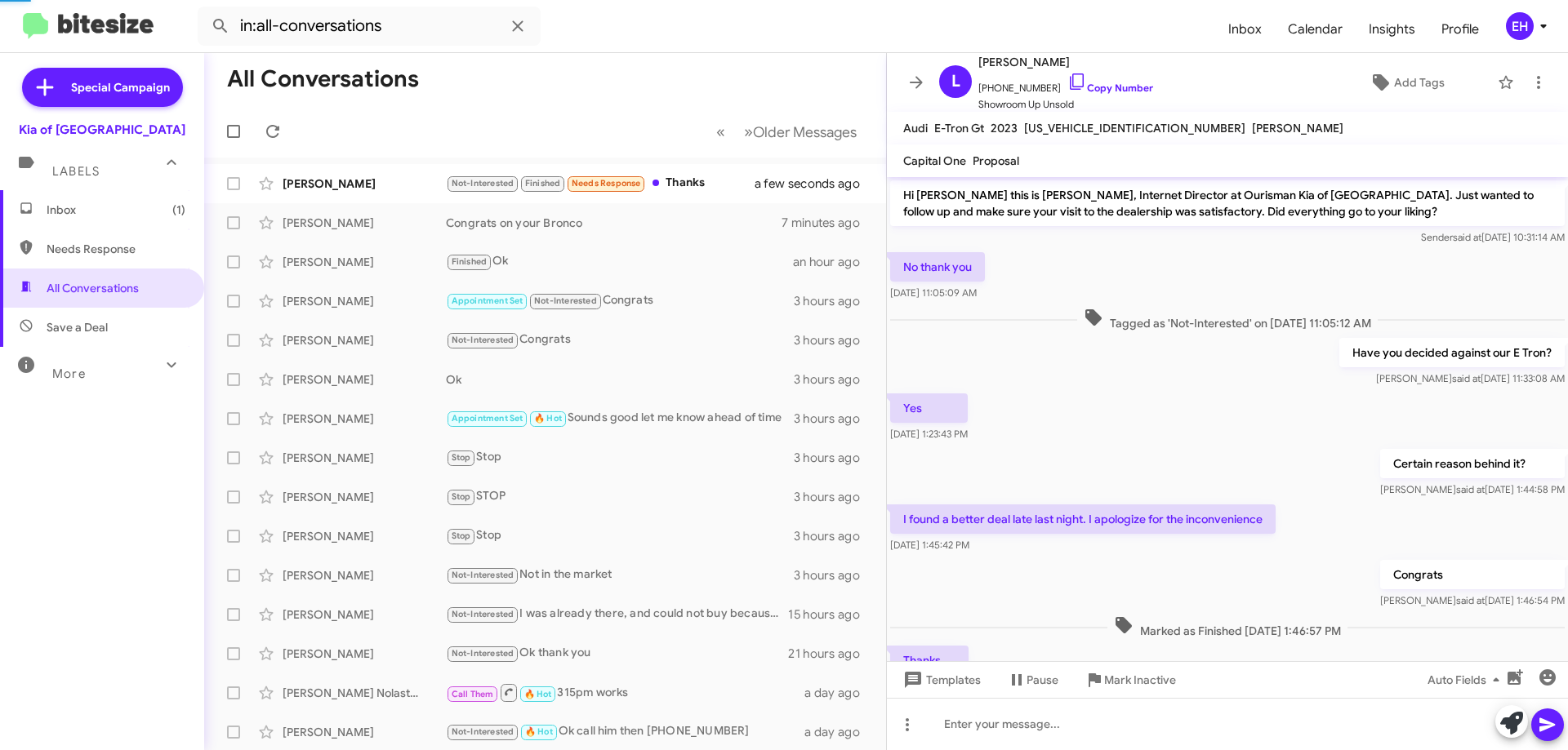
scroll to position [77, 0]
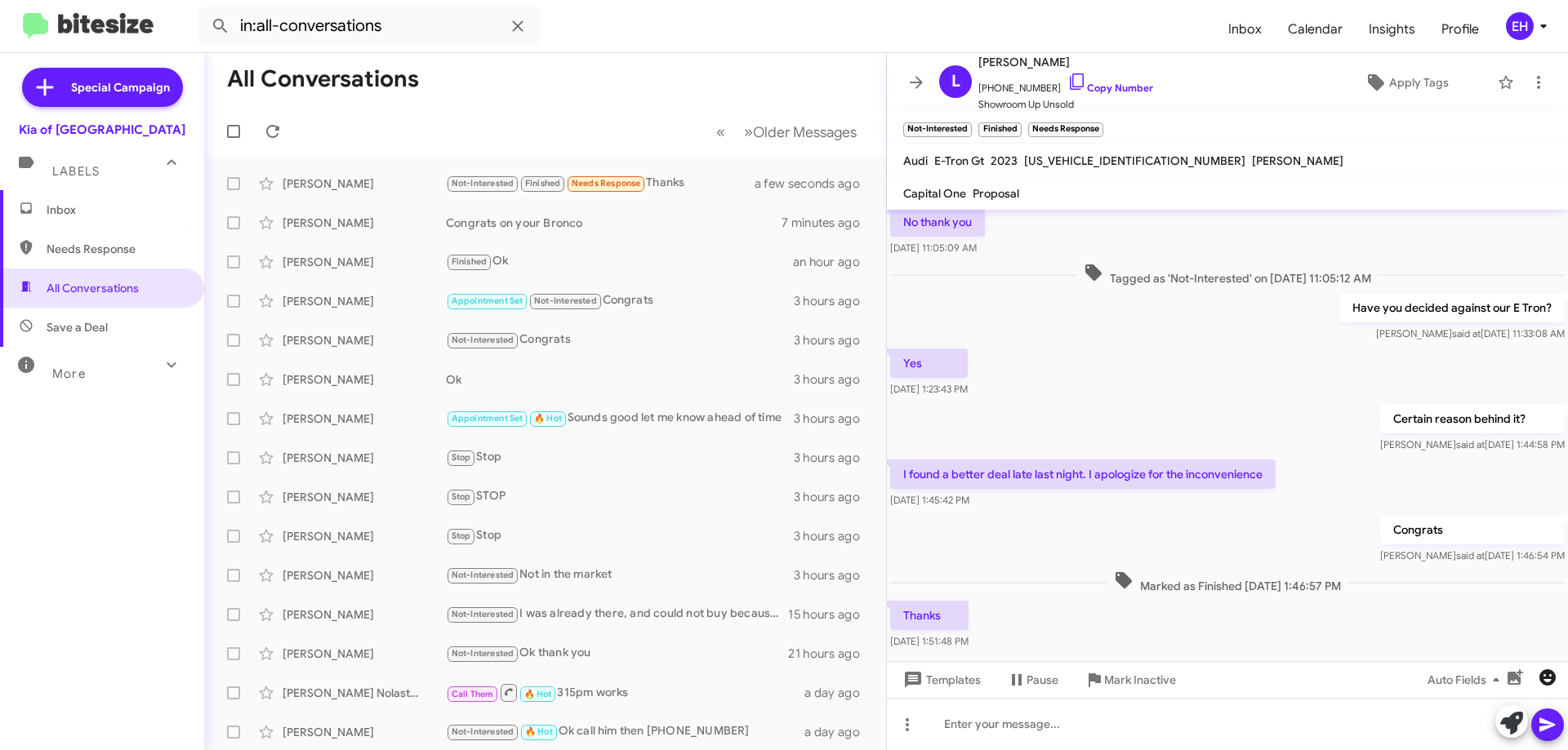
click at [1554, 682] on icon "button" at bounding box center [1547, 677] width 20 height 20
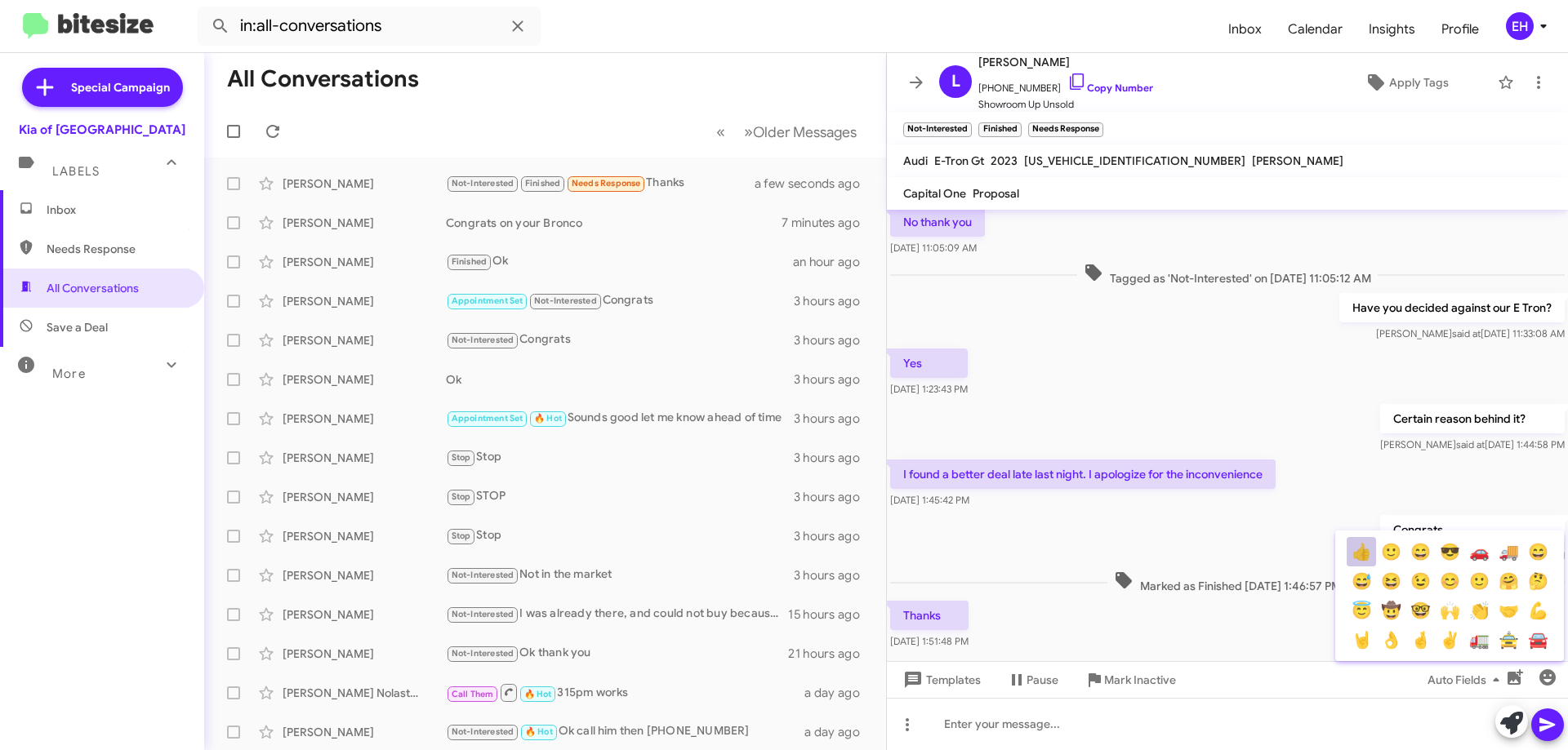
click at [1366, 562] on button "👍" at bounding box center [1361, 552] width 30 height 30
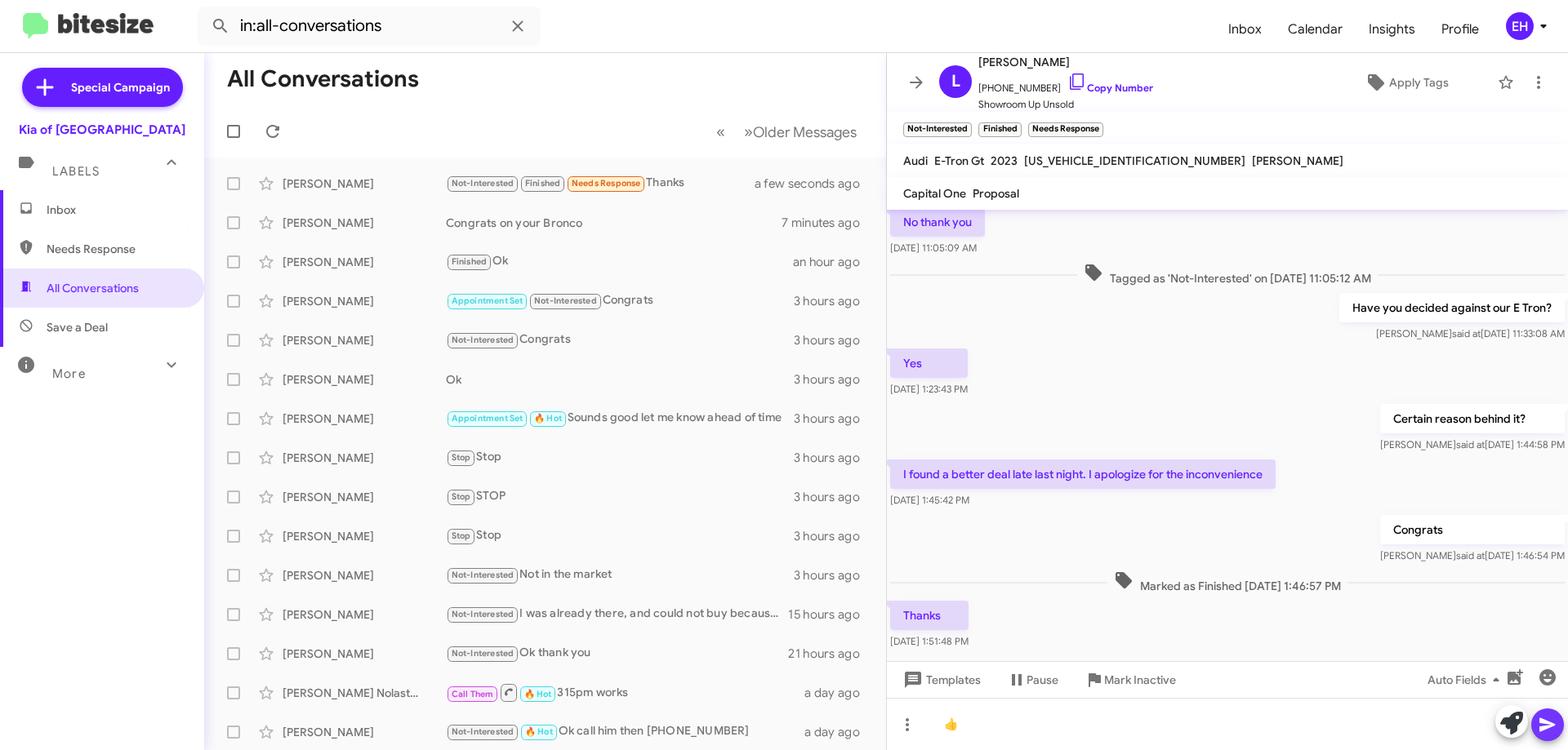
click at [1541, 727] on icon at bounding box center [1547, 725] width 15 height 14
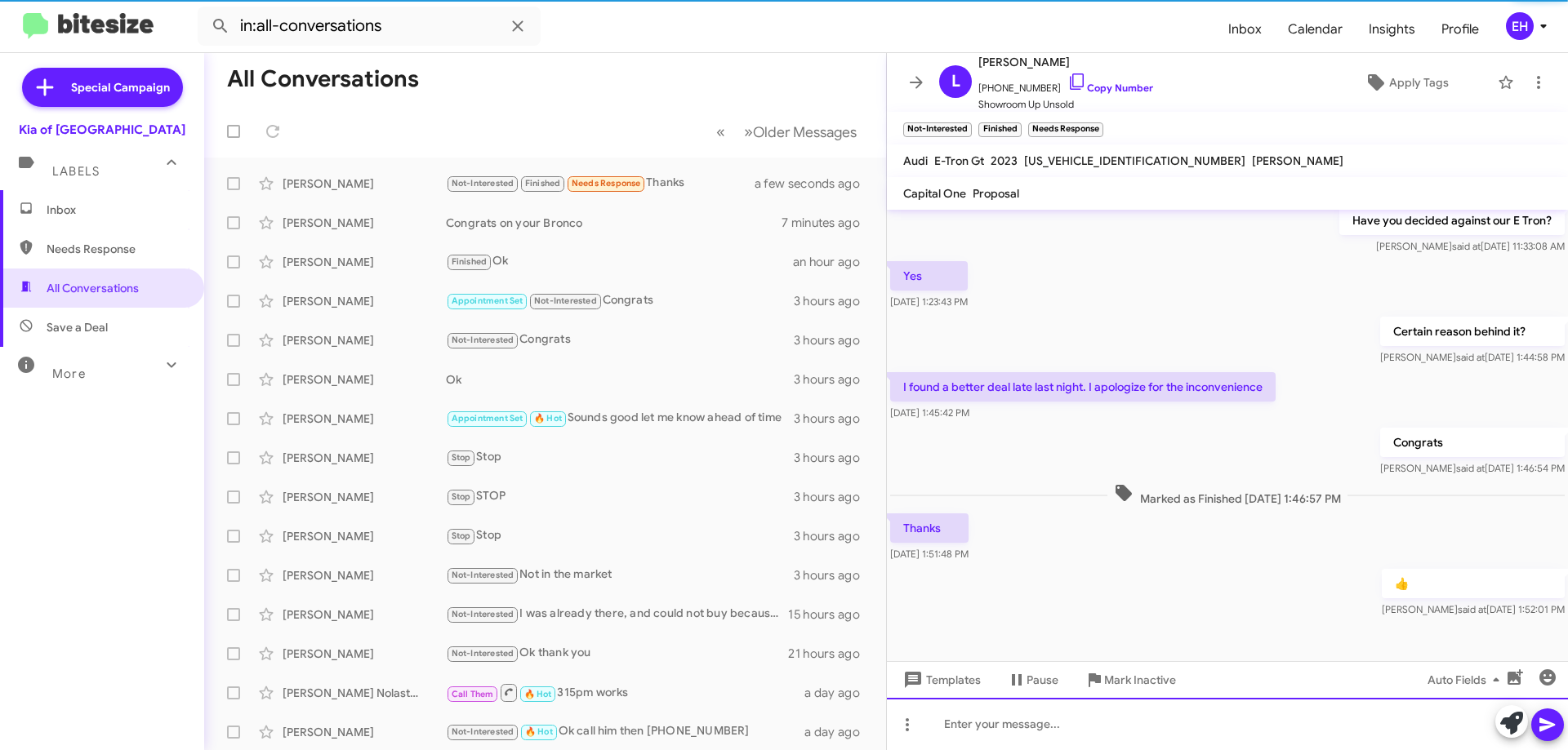
scroll to position [170, 0]
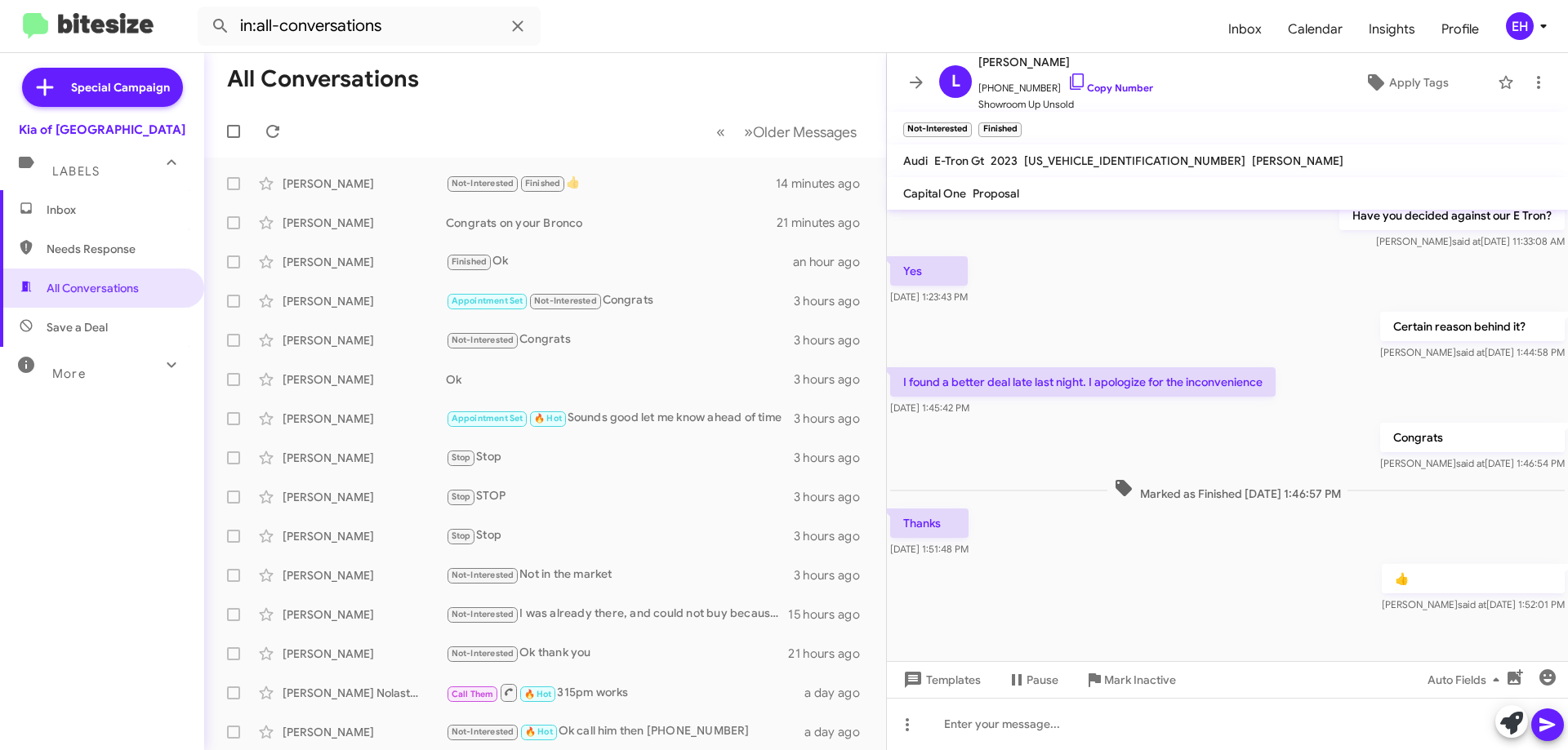
click at [93, 244] on span "Needs Response" at bounding box center [115, 248] width 138 height 16
type input "in:needs-response"
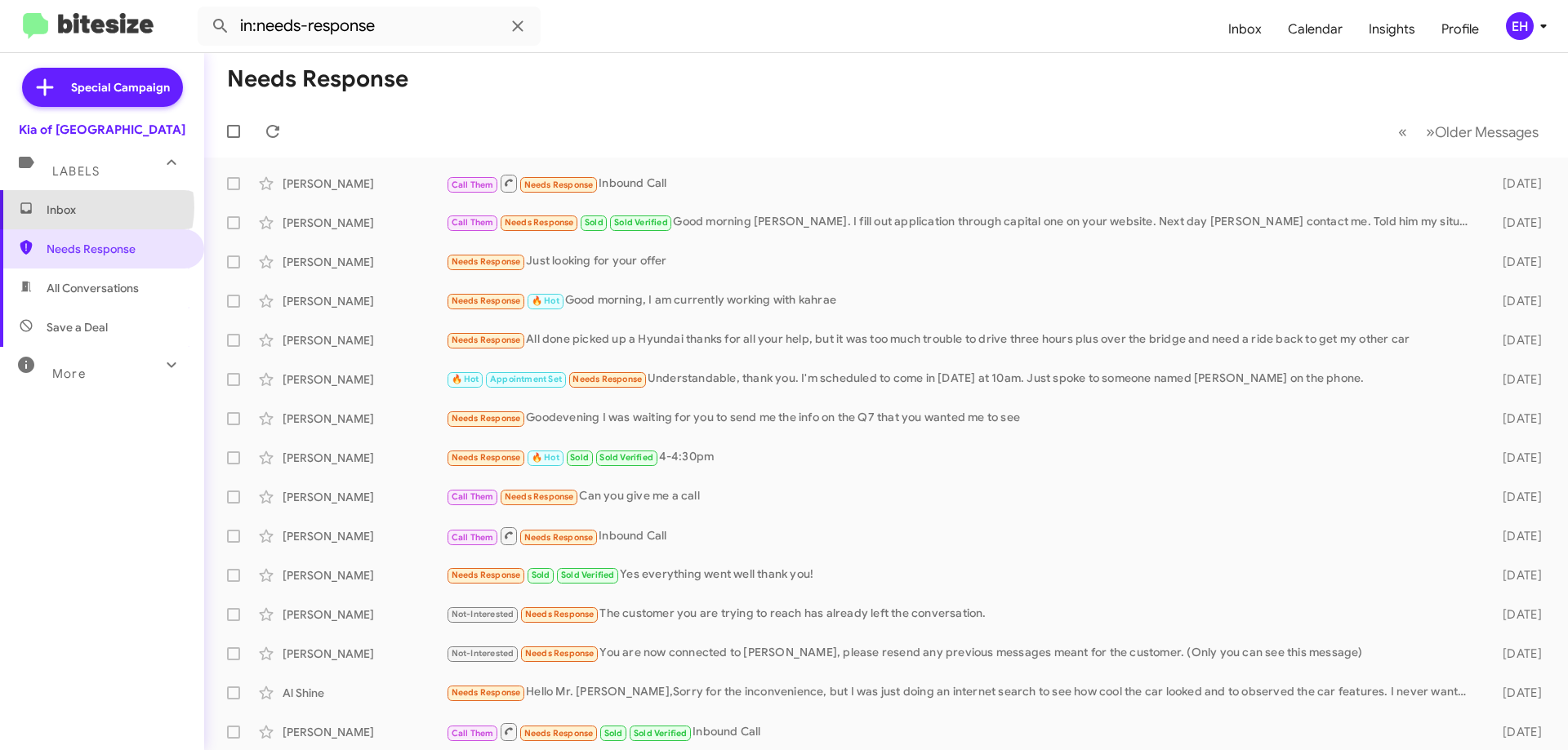
click at [94, 207] on span "Inbox" at bounding box center [115, 209] width 138 height 16
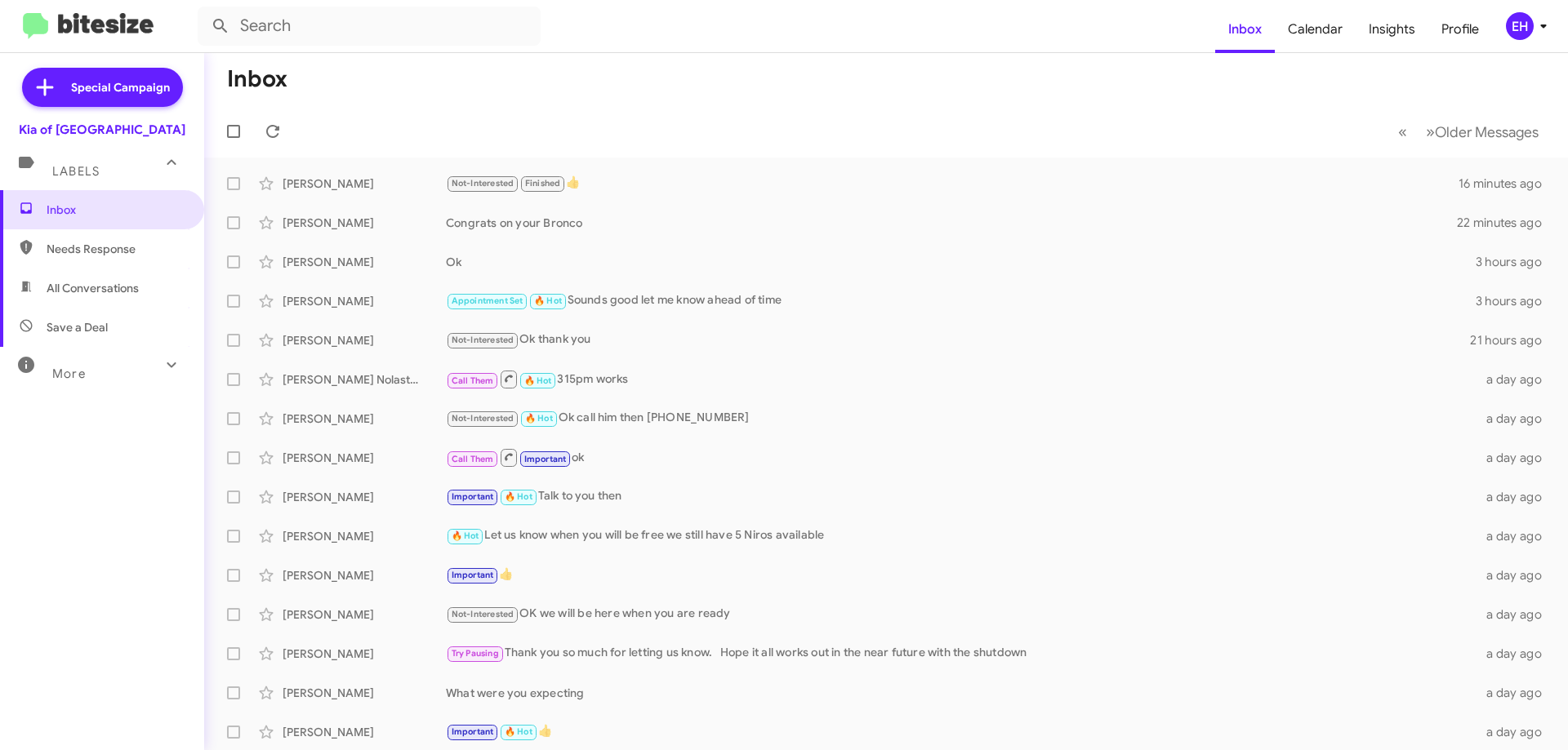
click at [117, 260] on span "Needs Response" at bounding box center [102, 248] width 204 height 39
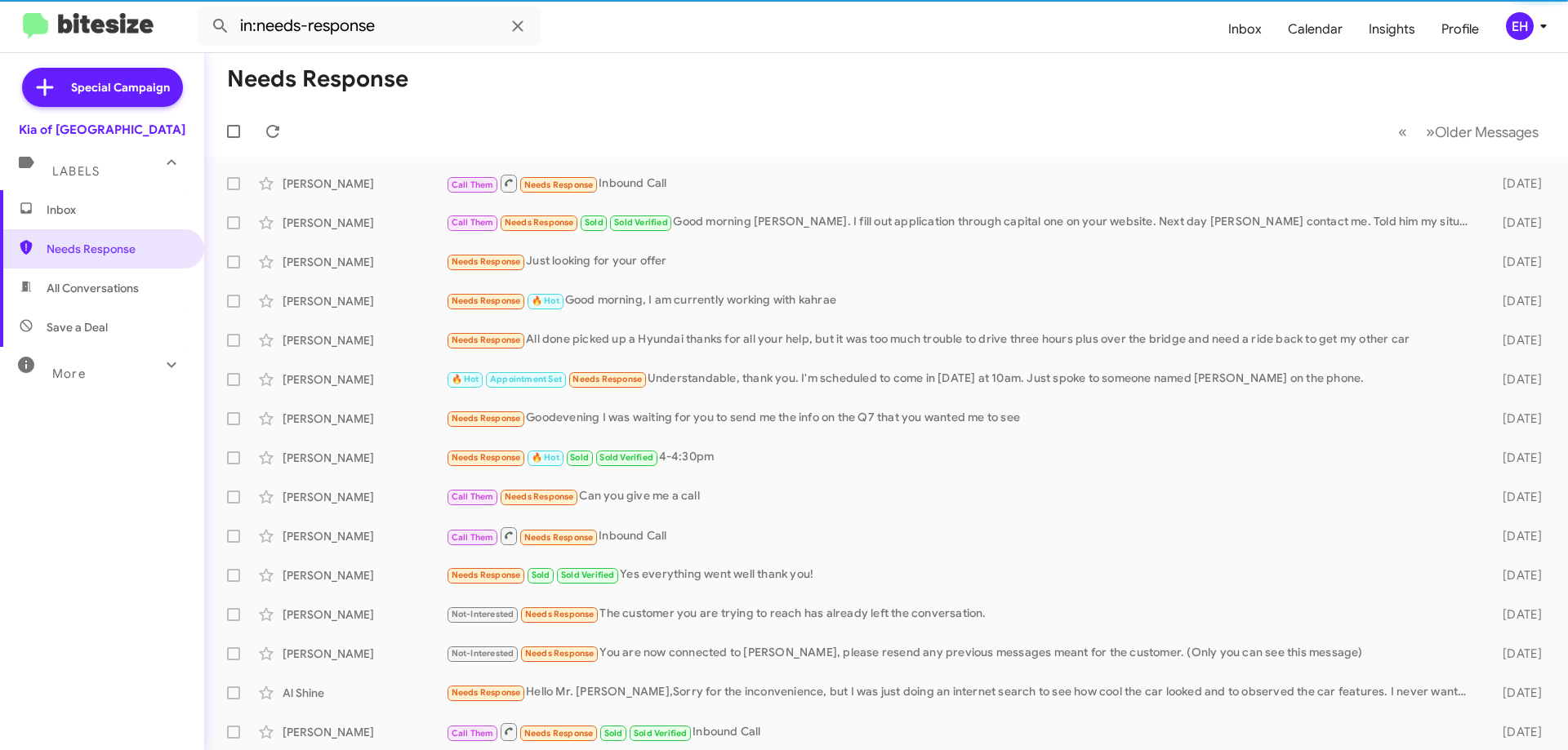
click at [99, 284] on span "All Conversations" at bounding box center [93, 288] width 93 height 16
type input "in:all-conversations"
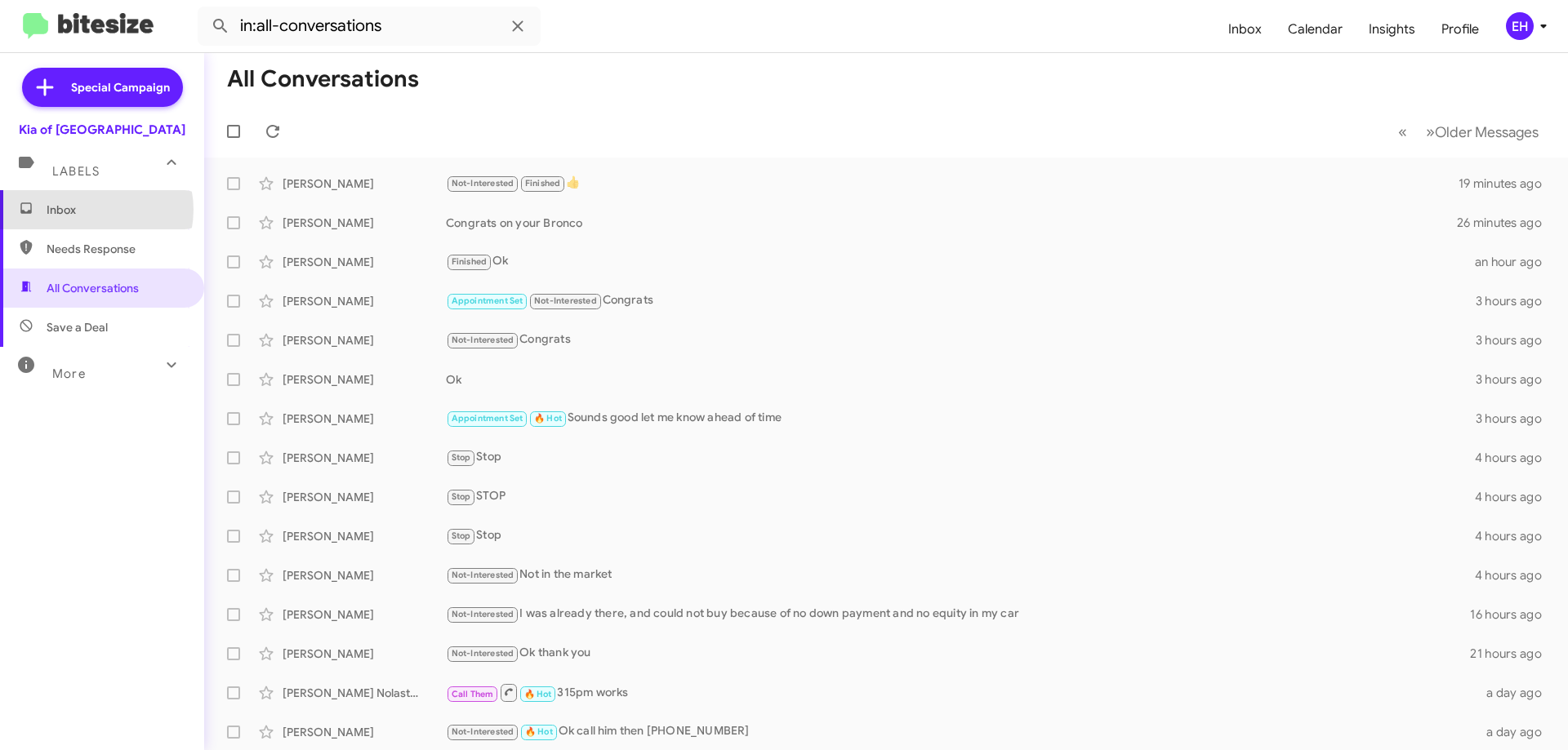
click at [90, 210] on span "Inbox" at bounding box center [115, 209] width 138 height 16
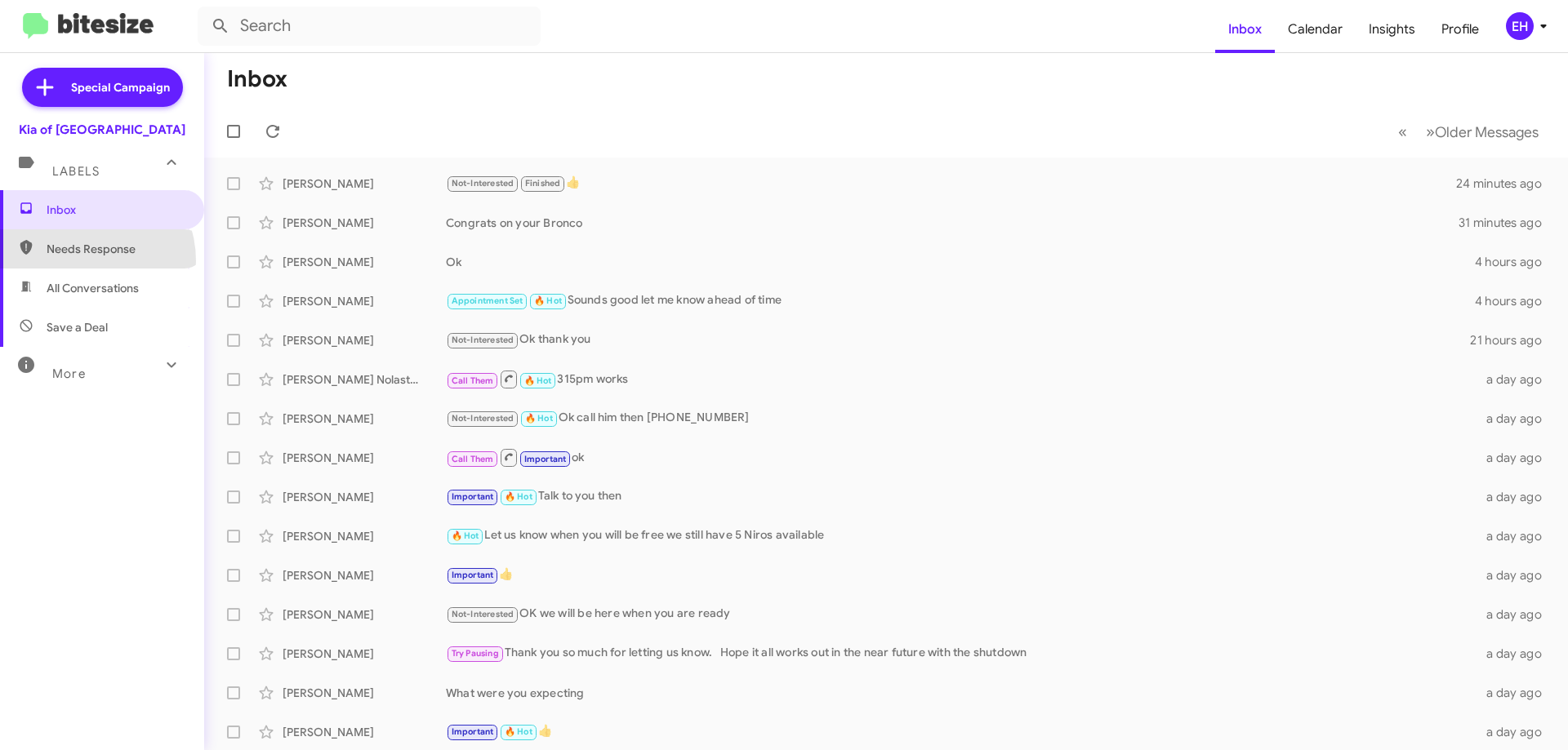
click at [76, 261] on span "Needs Response" at bounding box center [102, 248] width 204 height 39
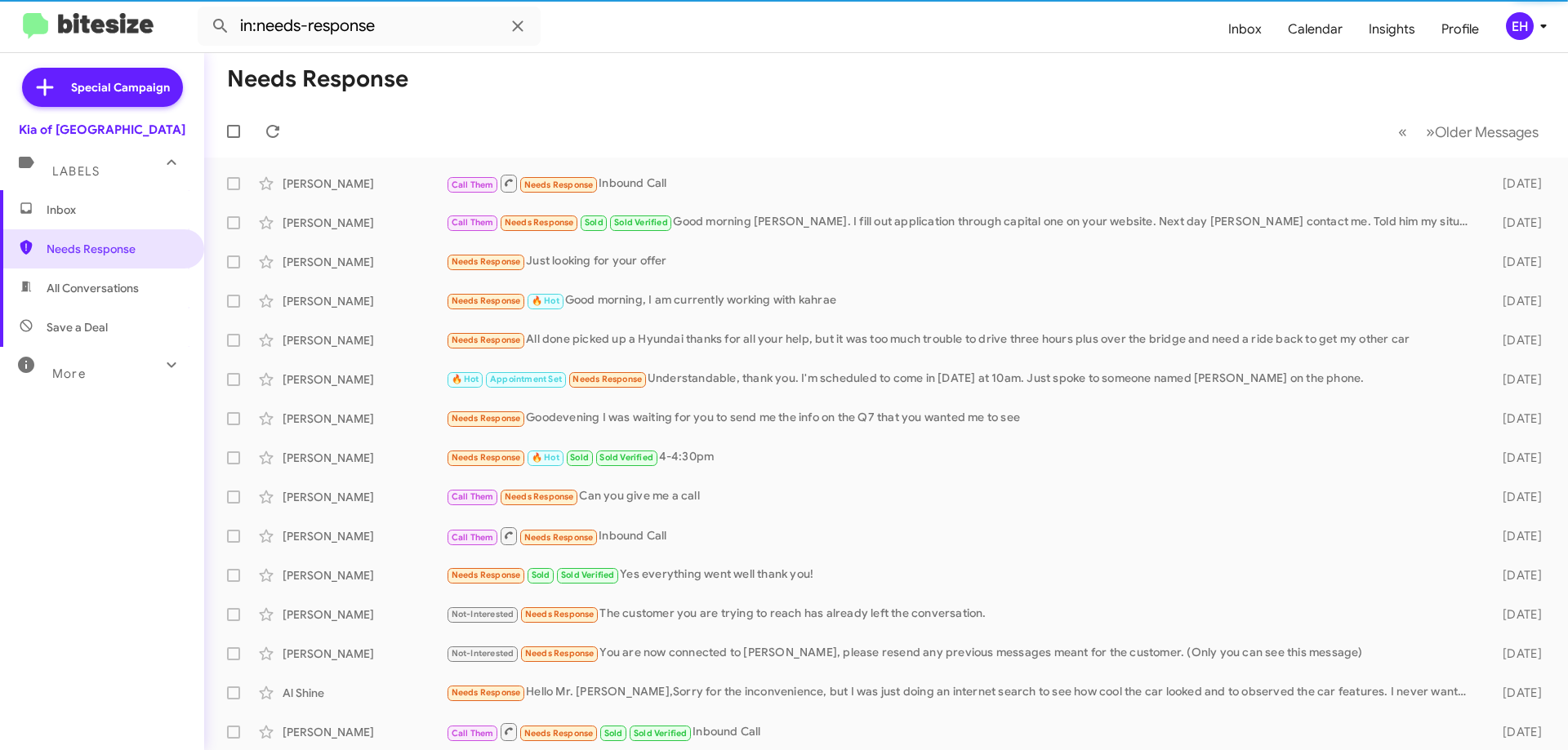
click at [78, 285] on span "All Conversations" at bounding box center [93, 288] width 93 height 16
type input "in:all-conversations"
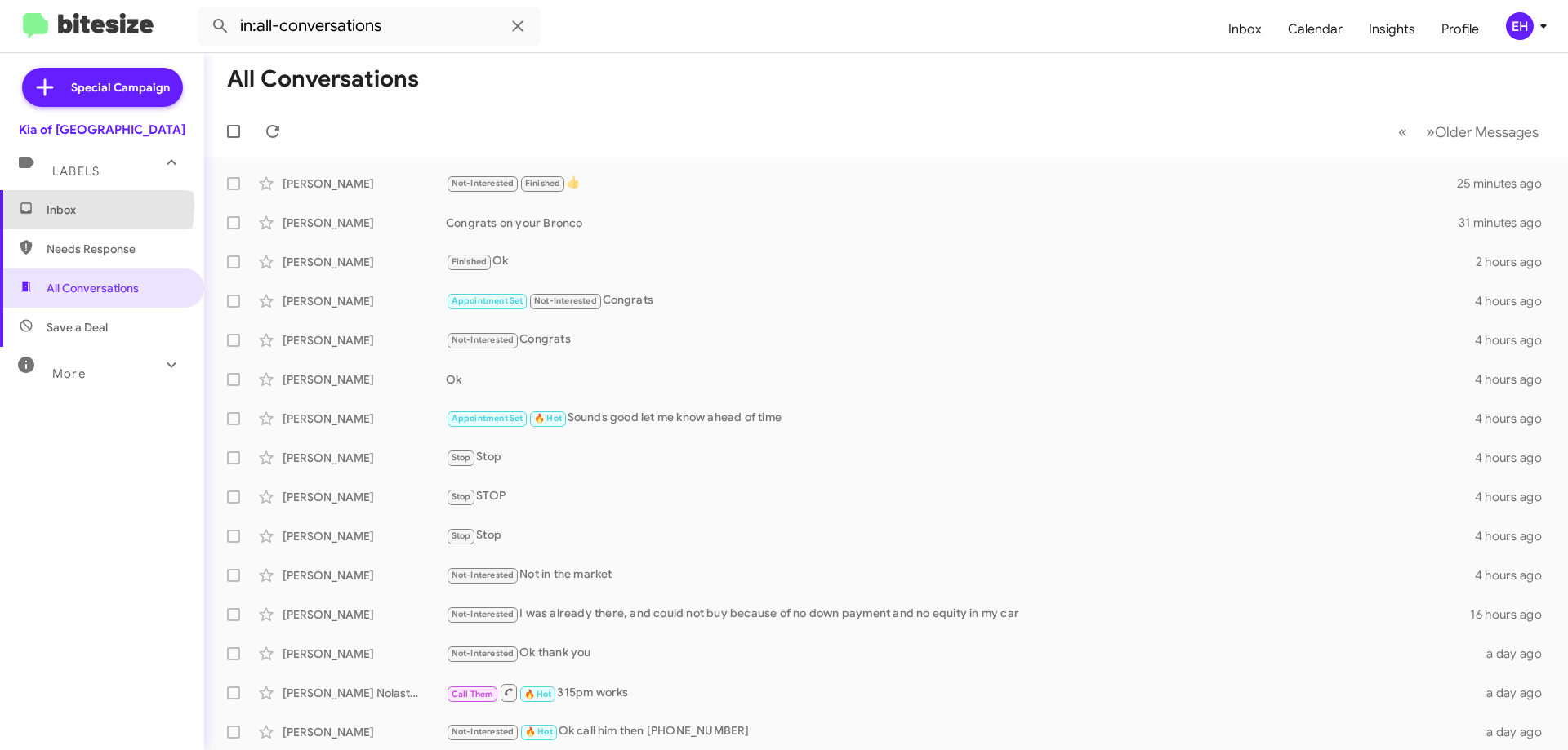
click at [71, 206] on span "Inbox" at bounding box center [115, 209] width 138 height 16
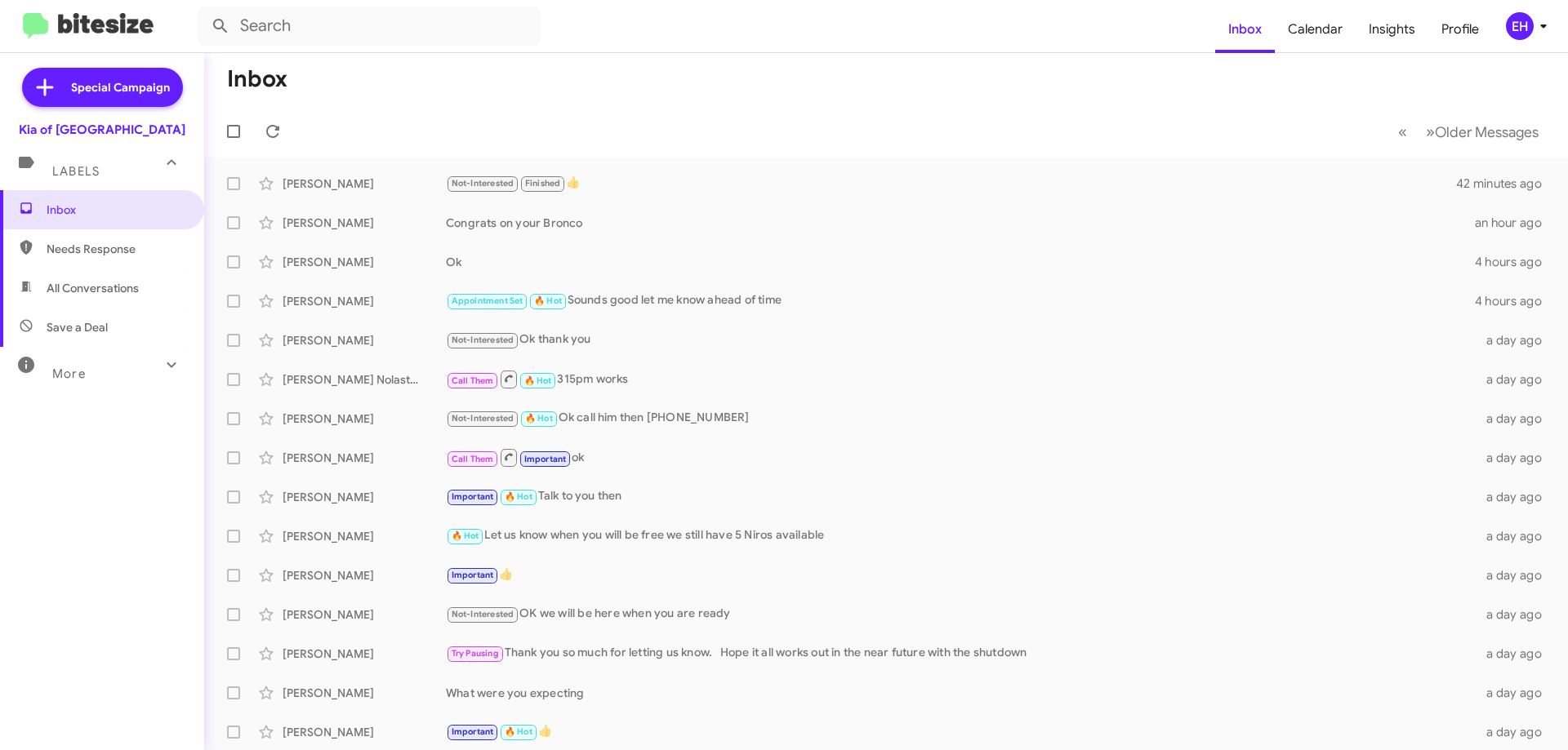
click at [94, 253] on span "Needs Response" at bounding box center [115, 248] width 138 height 16
type input "in:needs-response"
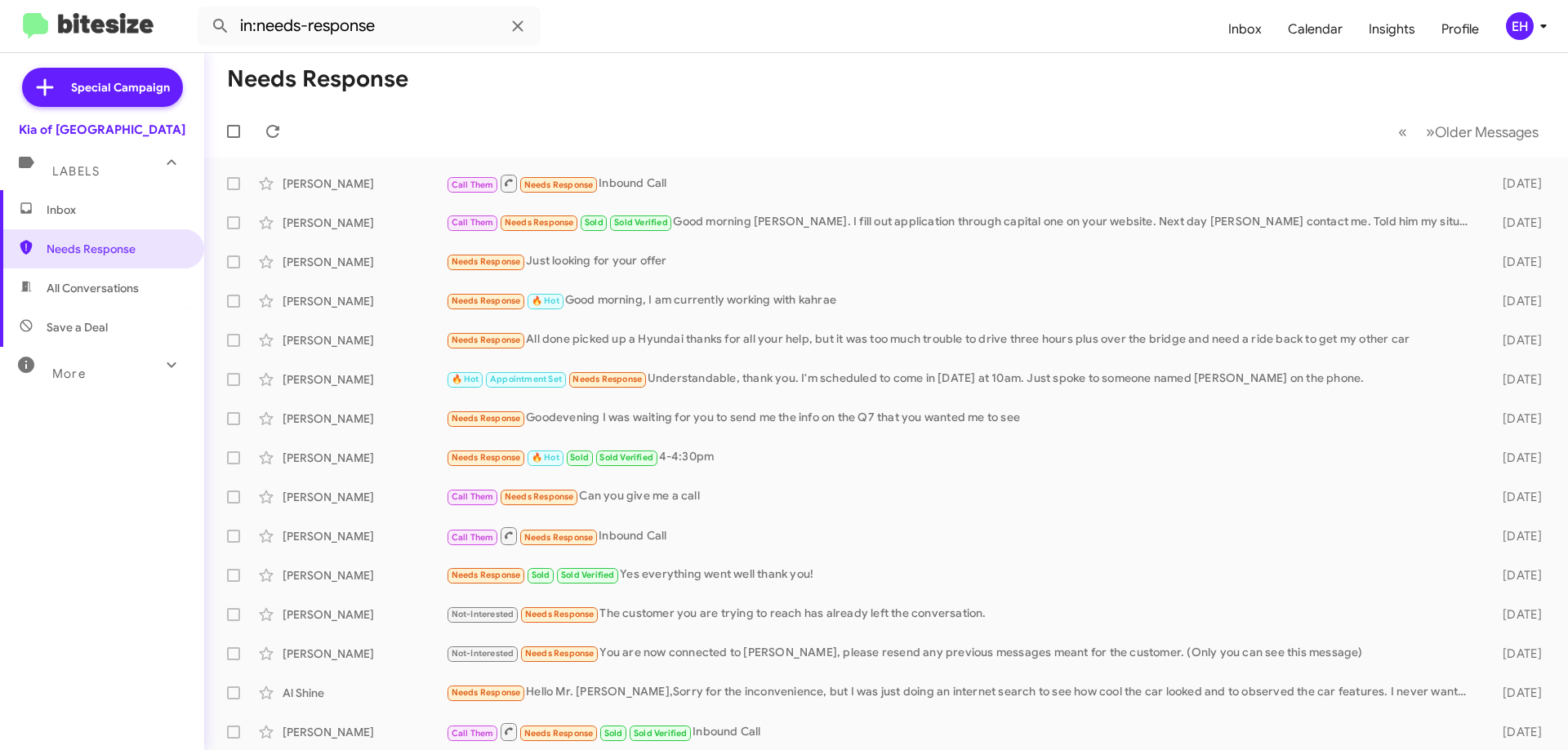
click at [85, 209] on span "Inbox" at bounding box center [115, 209] width 138 height 16
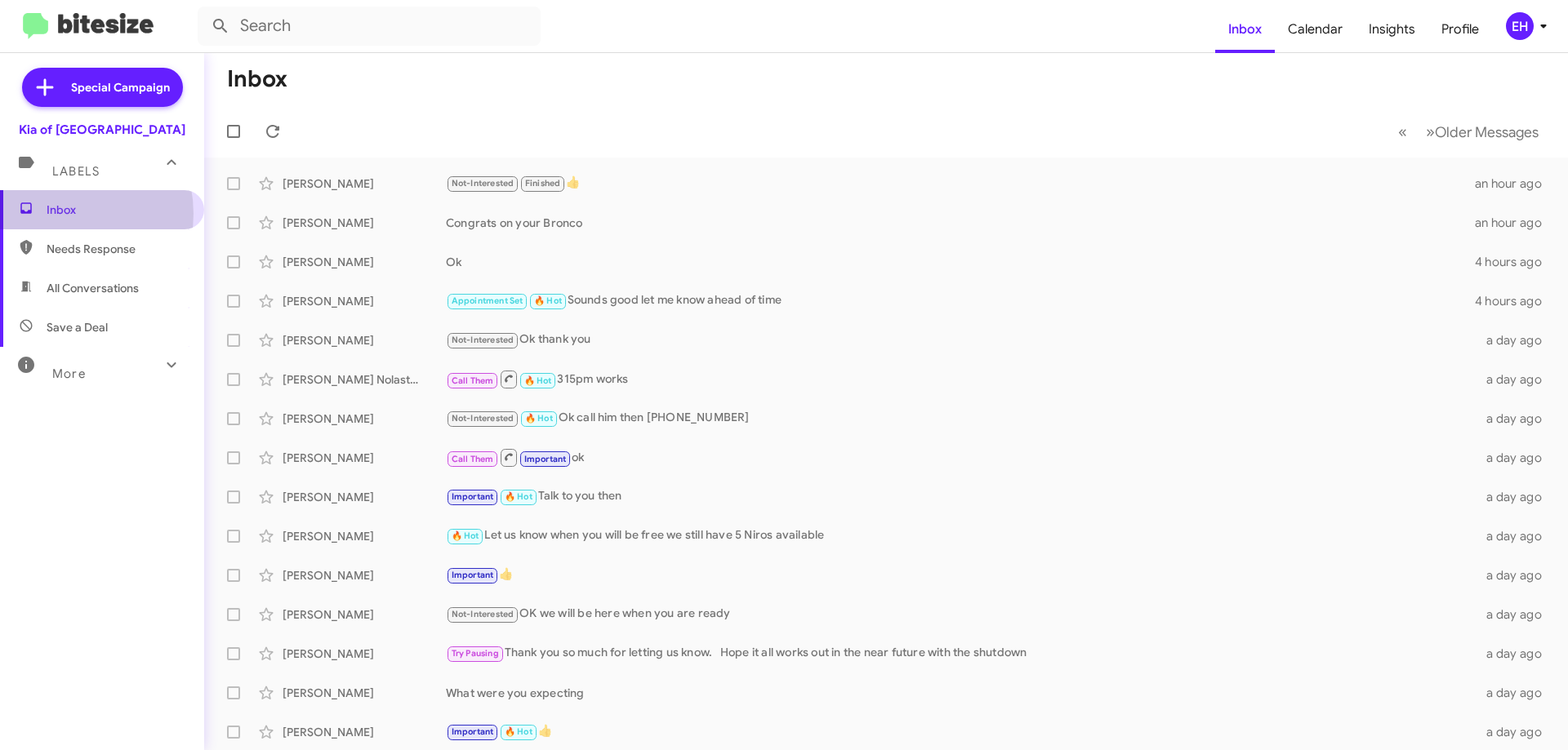
click at [53, 214] on span "Inbox" at bounding box center [115, 209] width 138 height 16
drag, startPoint x: 90, startPoint y: 240, endPoint x: 94, endPoint y: 247, distance: 8.1
click at [90, 240] on span "Needs Response" at bounding box center [102, 248] width 204 height 39
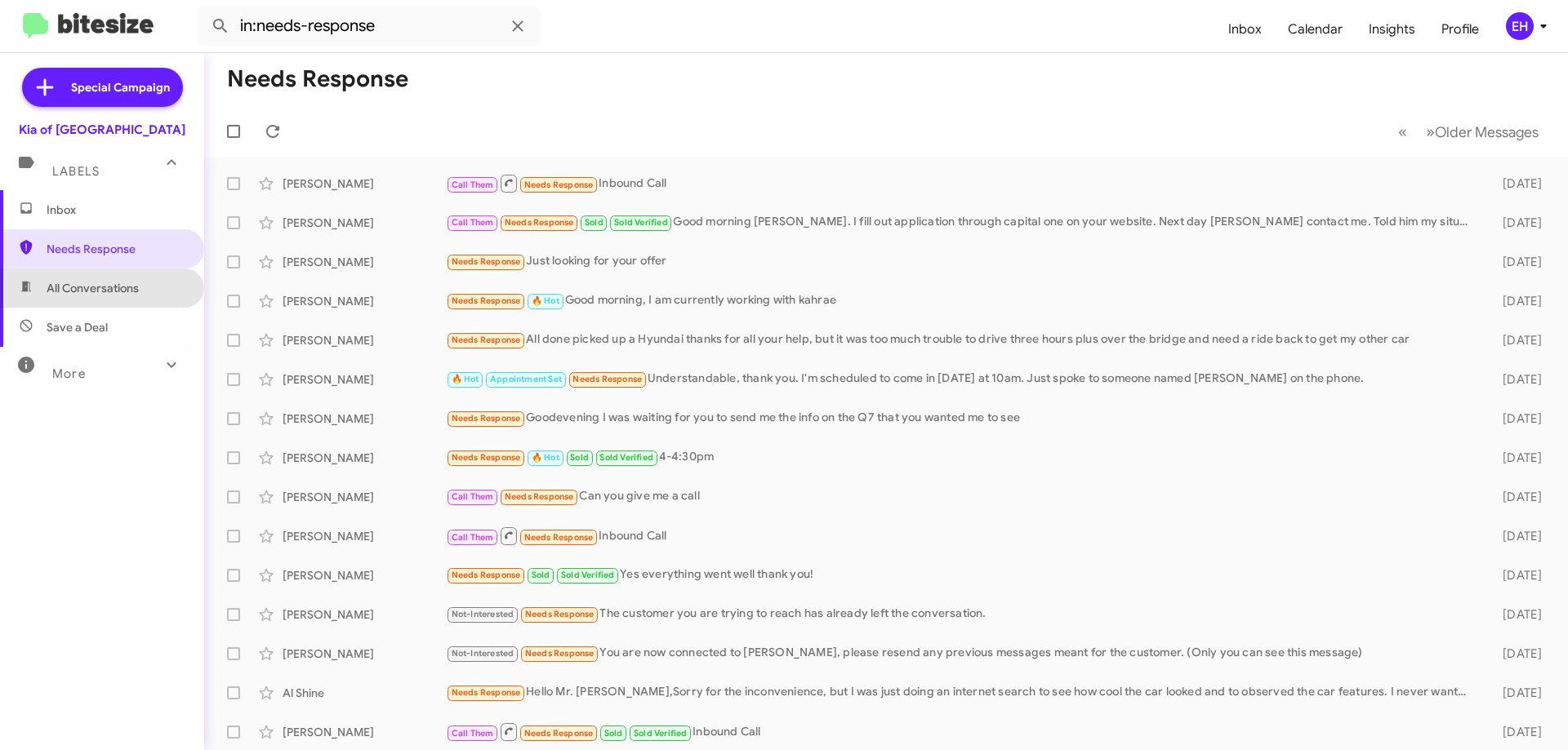
click at [104, 290] on span "All Conversations" at bounding box center [93, 288] width 93 height 16
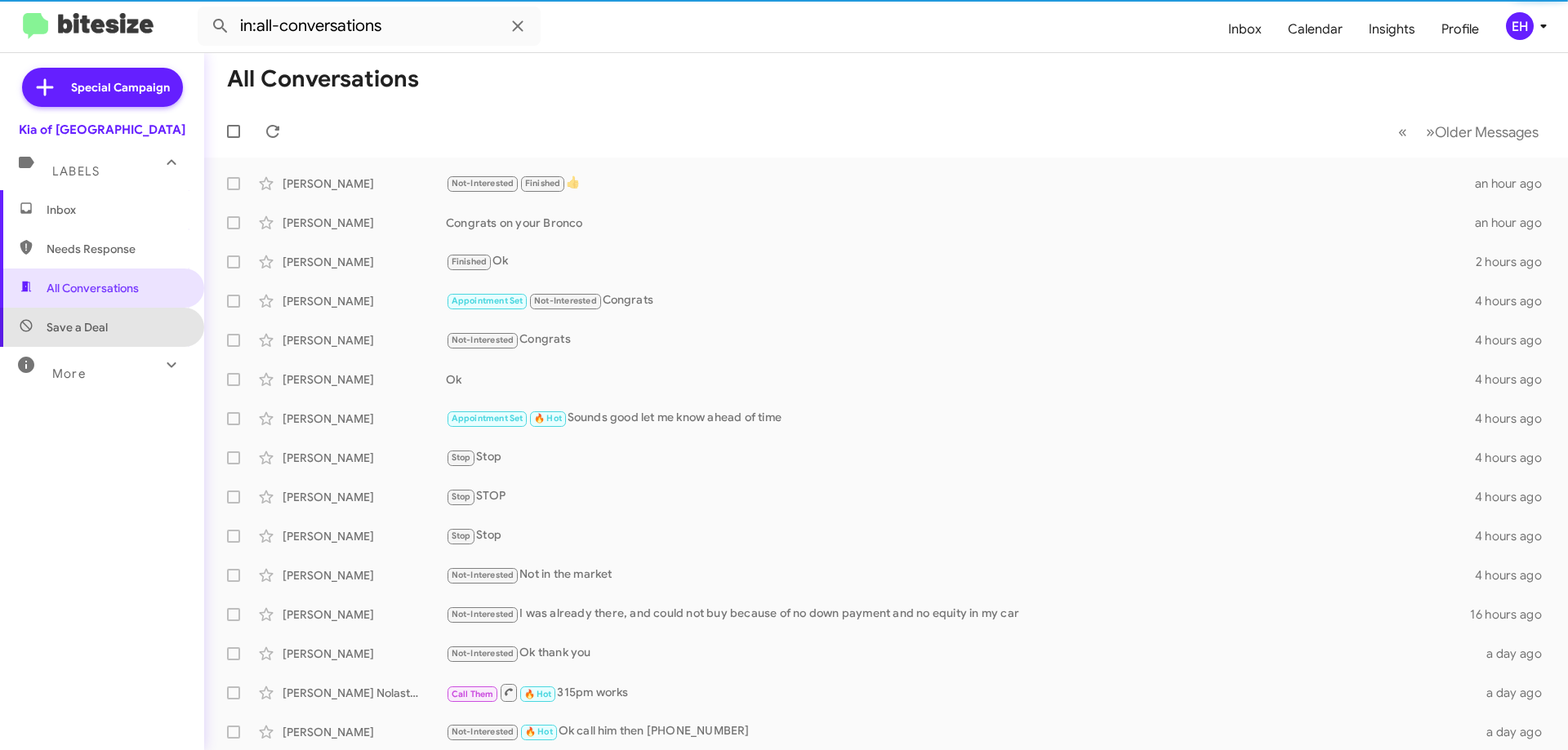
click at [110, 333] on span "Save a Deal" at bounding box center [102, 327] width 204 height 39
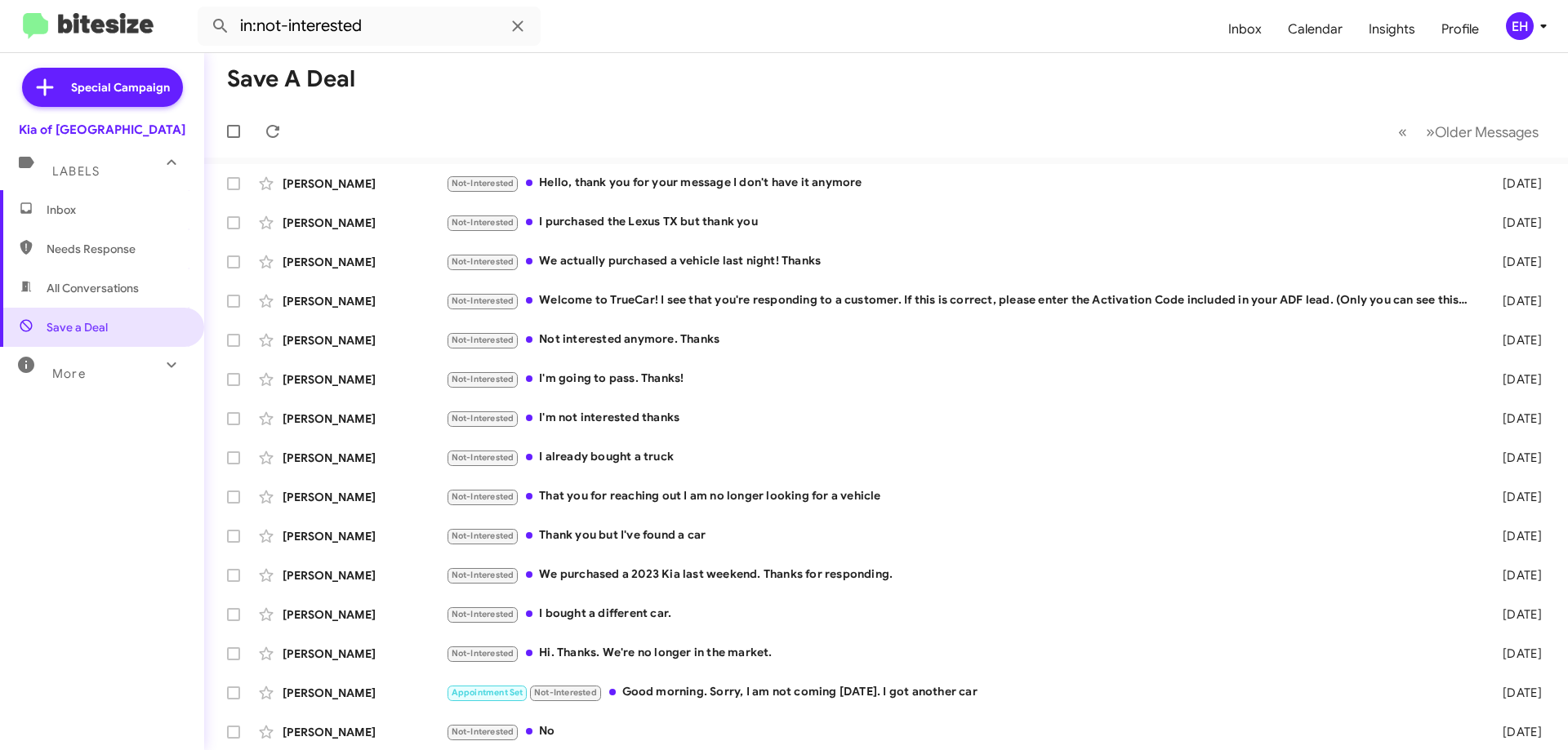
click at [39, 256] on span "Needs Response" at bounding box center [102, 248] width 204 height 39
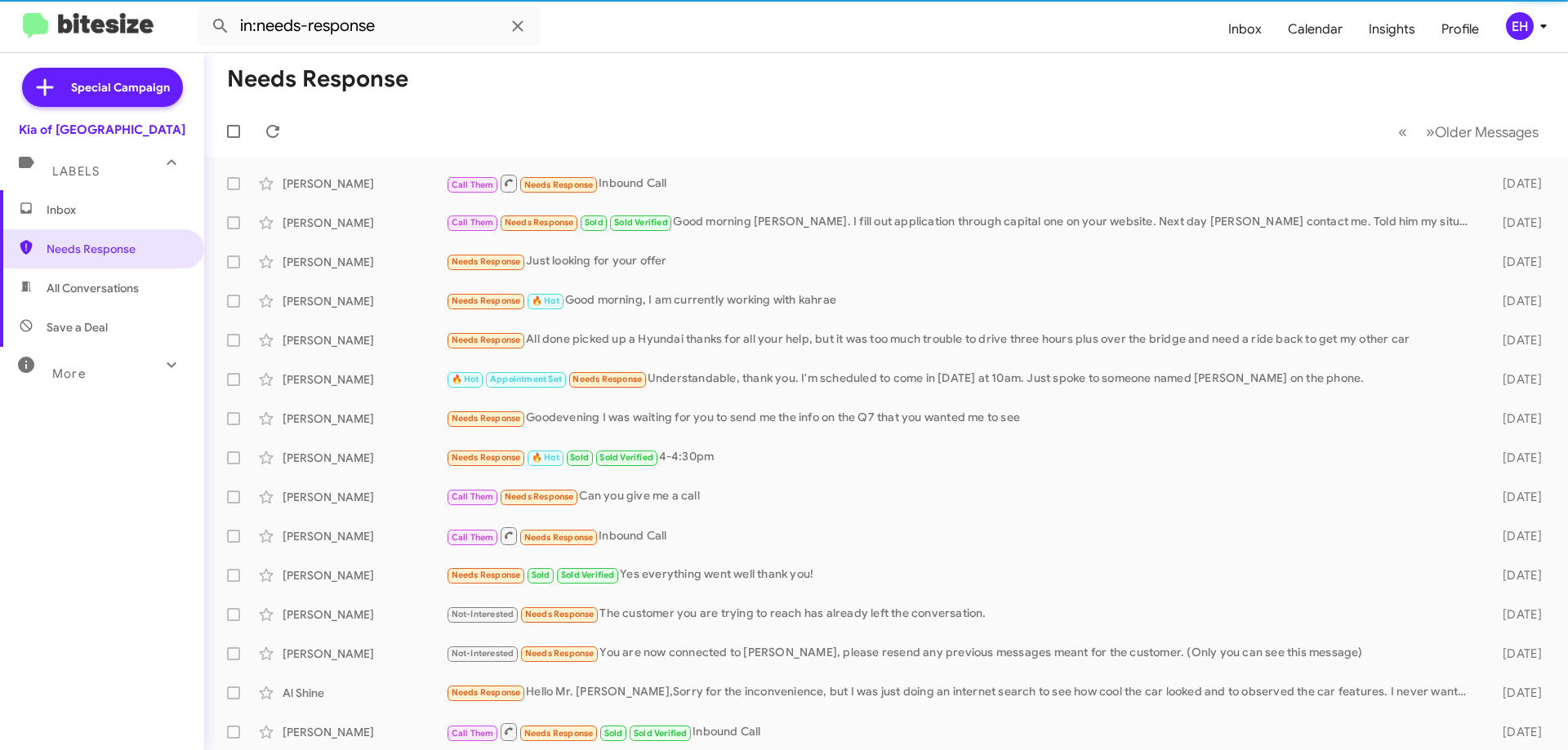
click at [75, 281] on span "All Conversations" at bounding box center [93, 288] width 93 height 16
type input "in:all-conversations"
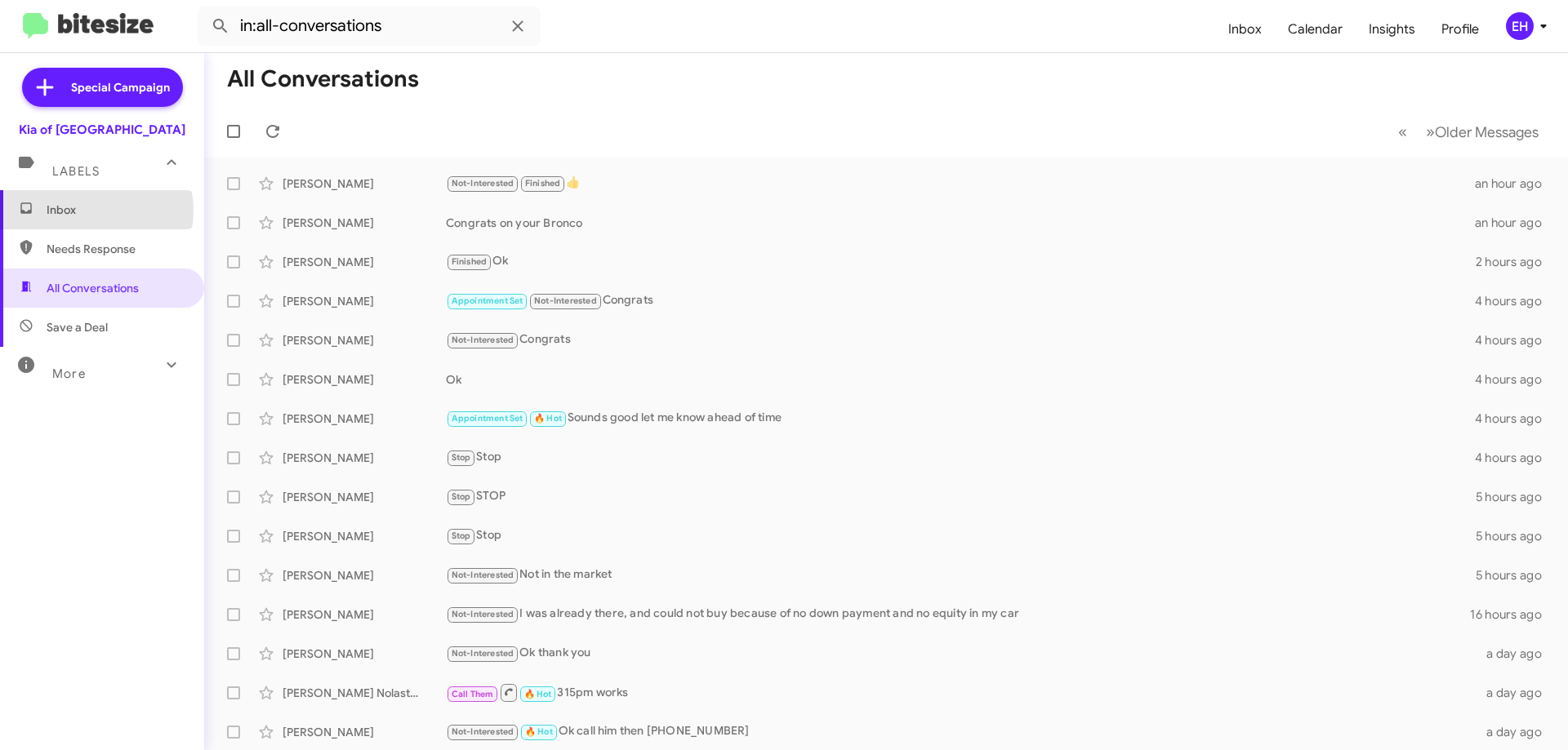
click at [83, 211] on span "Inbox" at bounding box center [115, 209] width 138 height 16
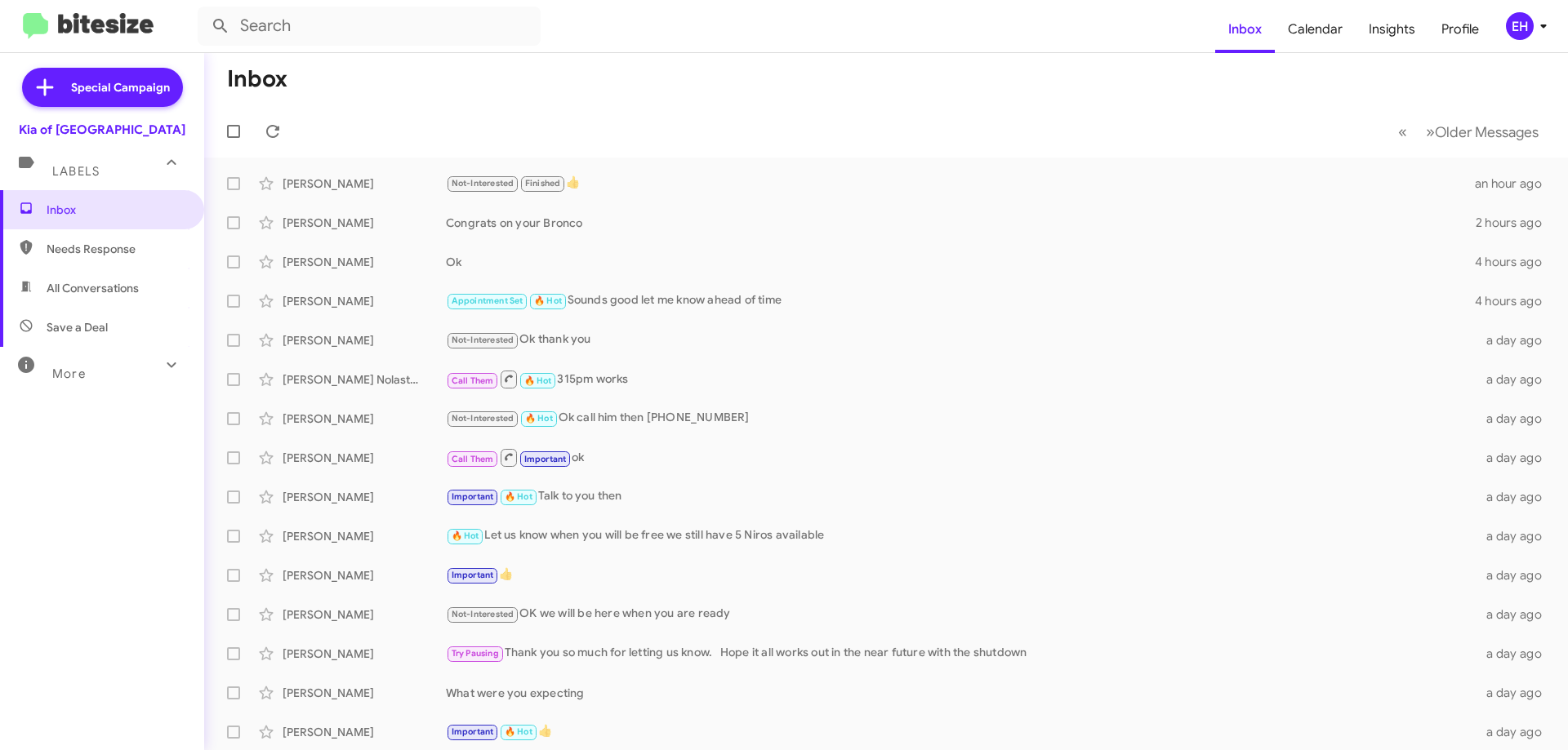
click at [112, 278] on span "All Conversations" at bounding box center [102, 288] width 204 height 39
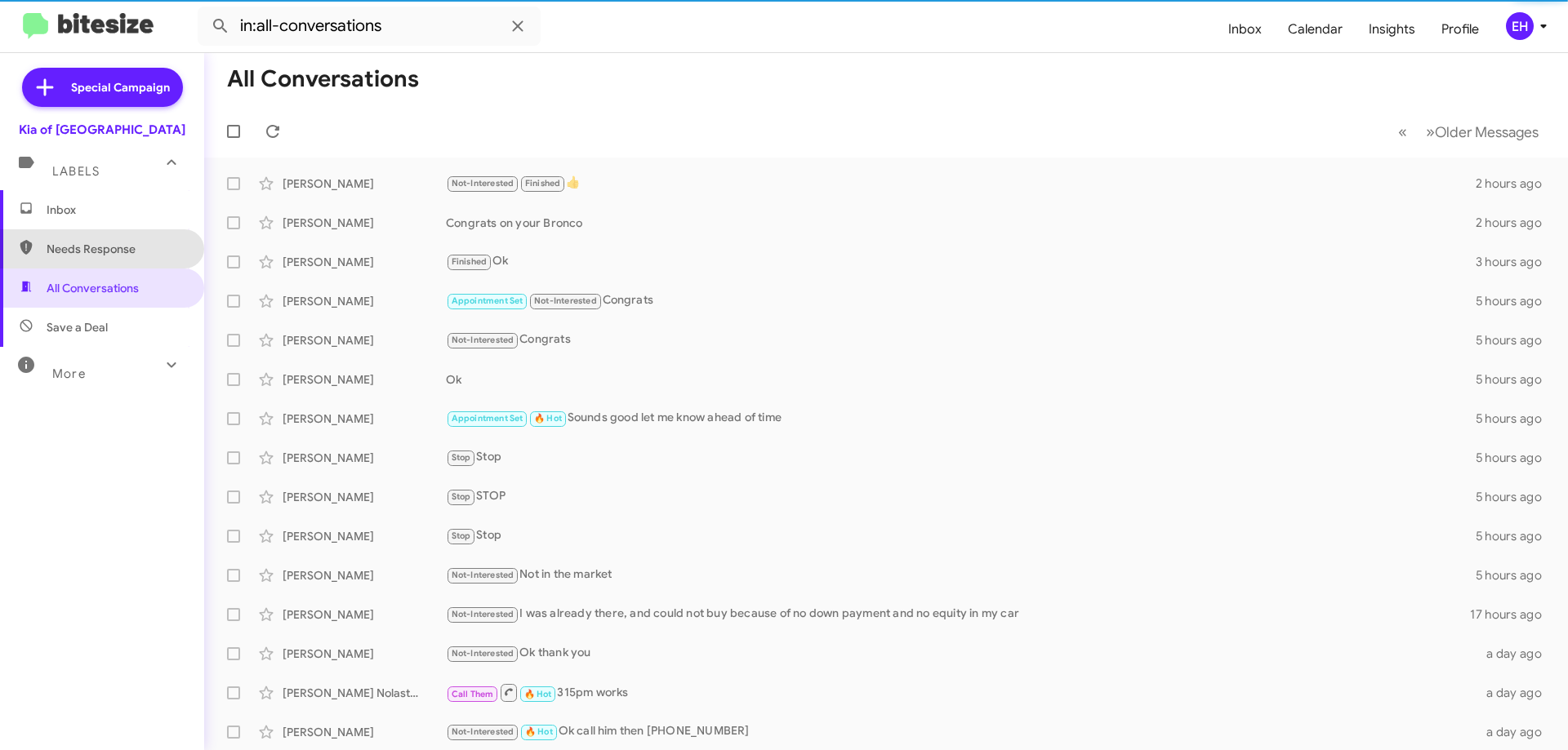
click at [128, 249] on span "Needs Response" at bounding box center [115, 248] width 138 height 16
type input "in:needs-response"
